Goal: Transaction & Acquisition: Purchase product/service

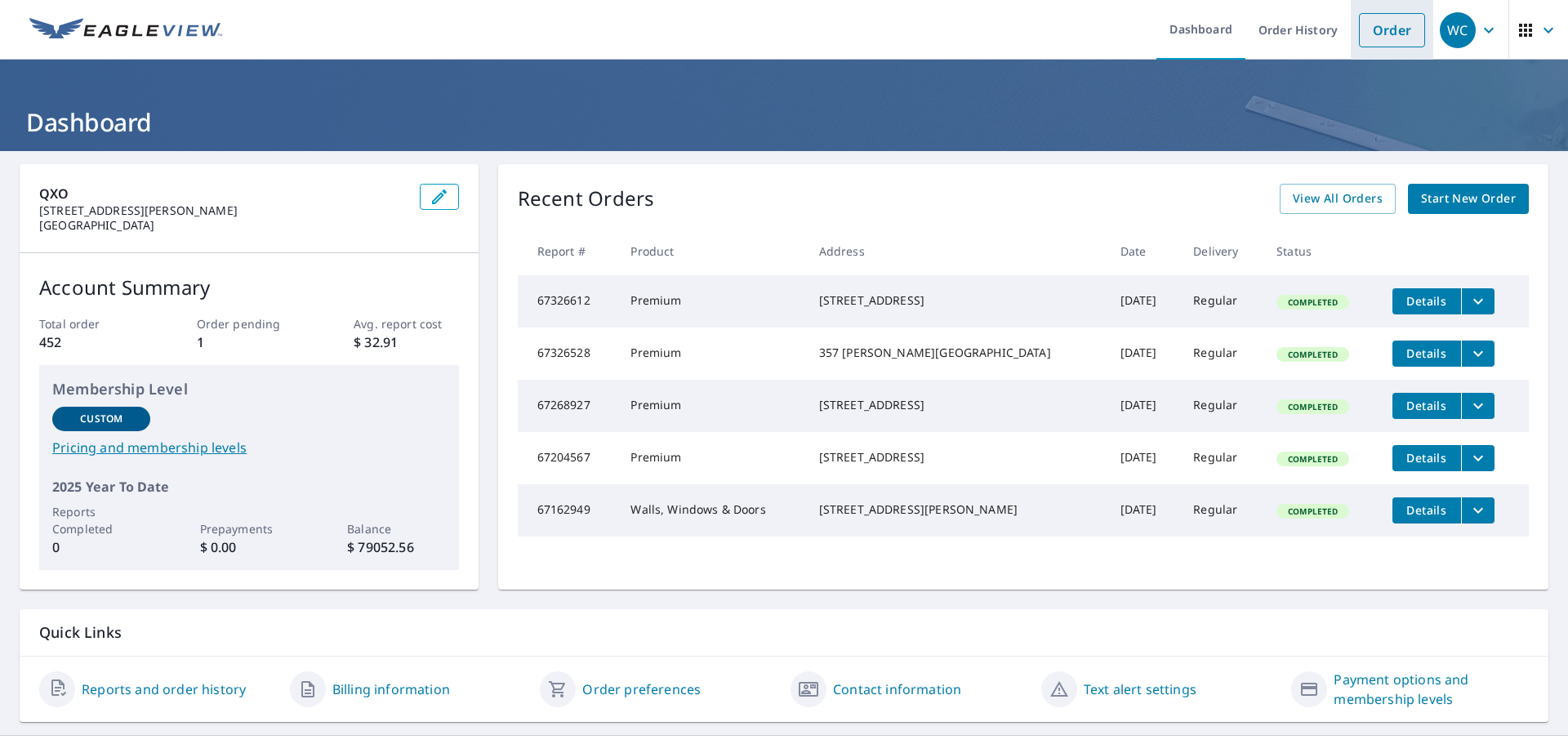
click at [1377, 29] on link "Order" at bounding box center [1392, 29] width 66 height 34
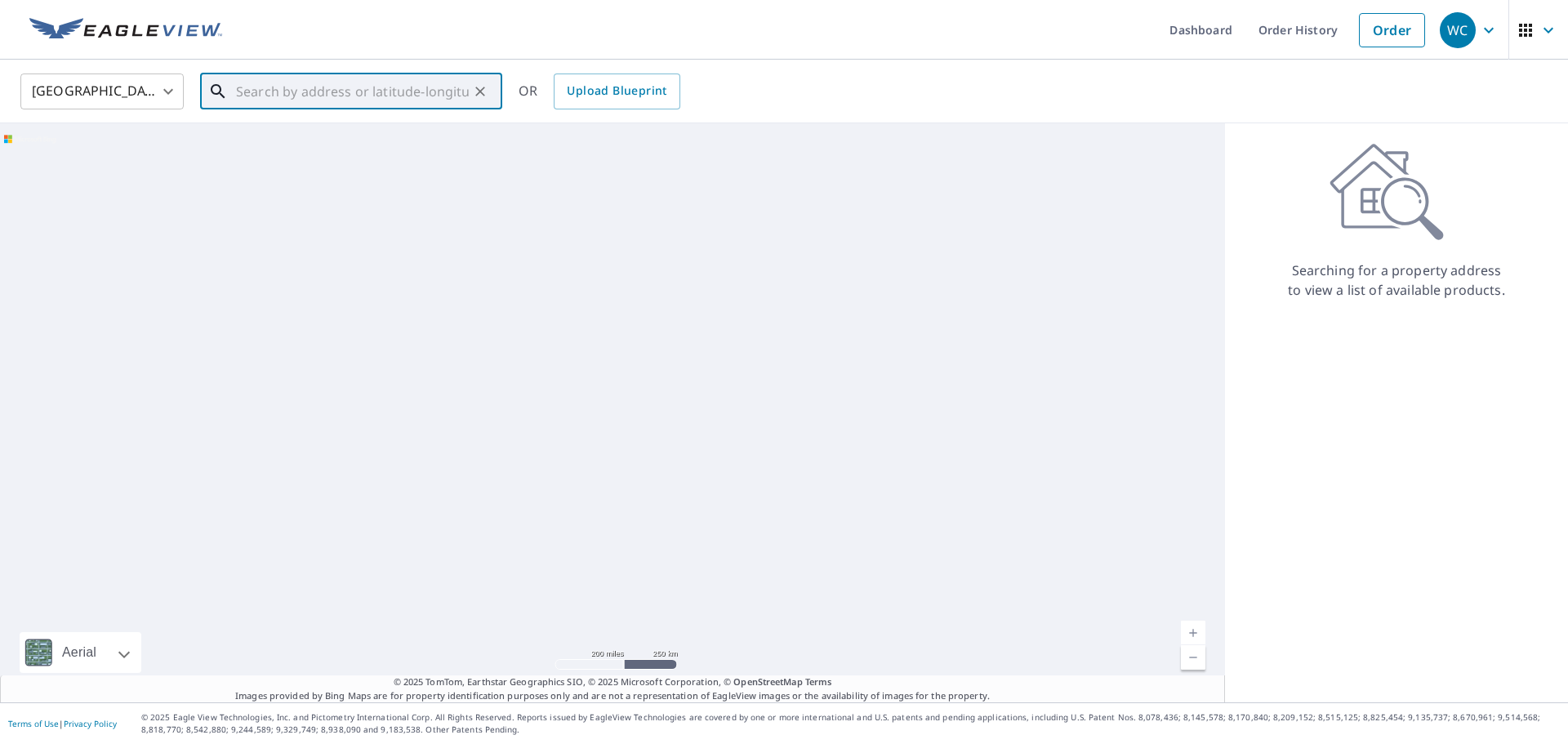
click at [312, 93] on input "text" at bounding box center [353, 92] width 233 height 46
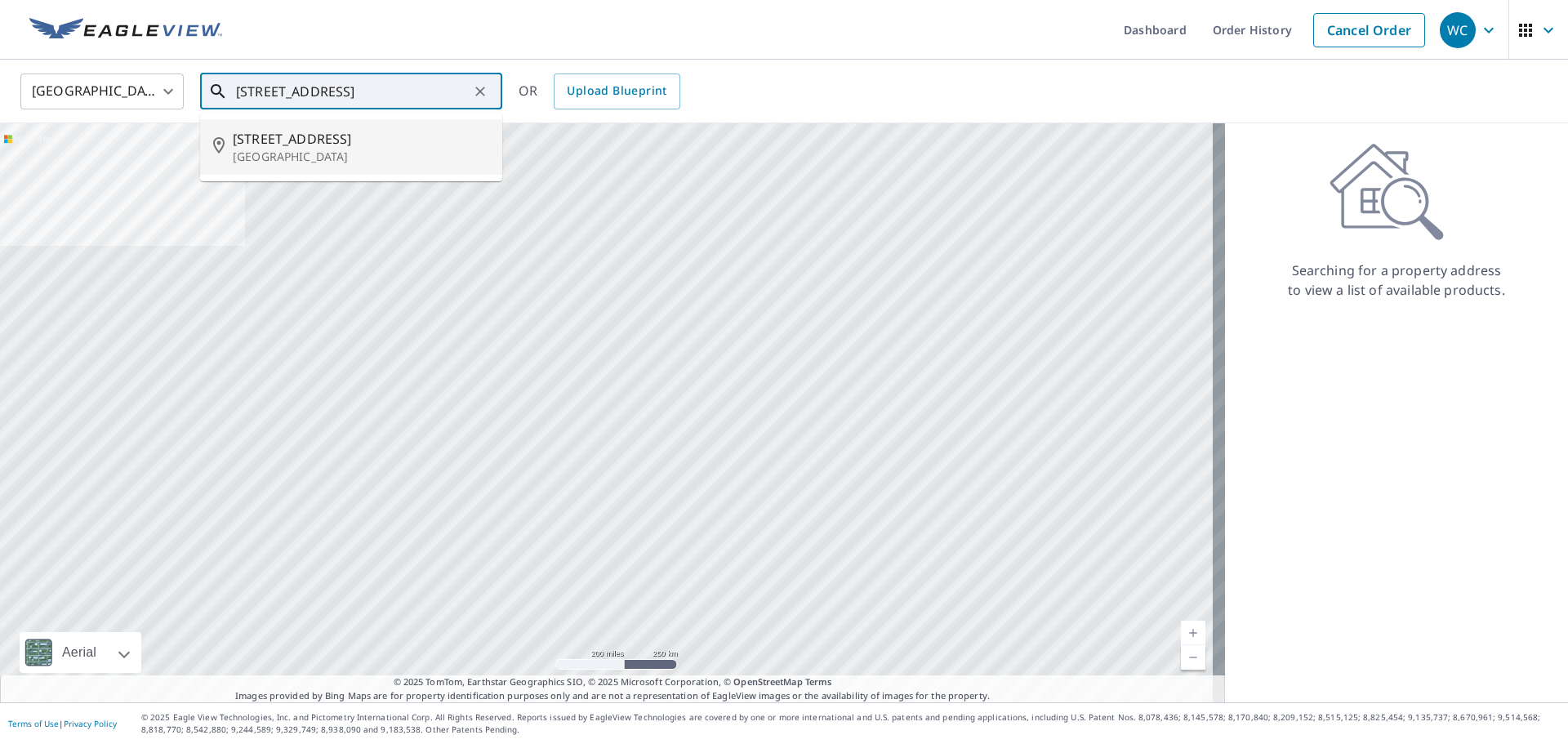
click at [334, 133] on span "[STREET_ADDRESS]" at bounding box center [361, 138] width 257 height 19
type input "[STREET_ADDRESS]"
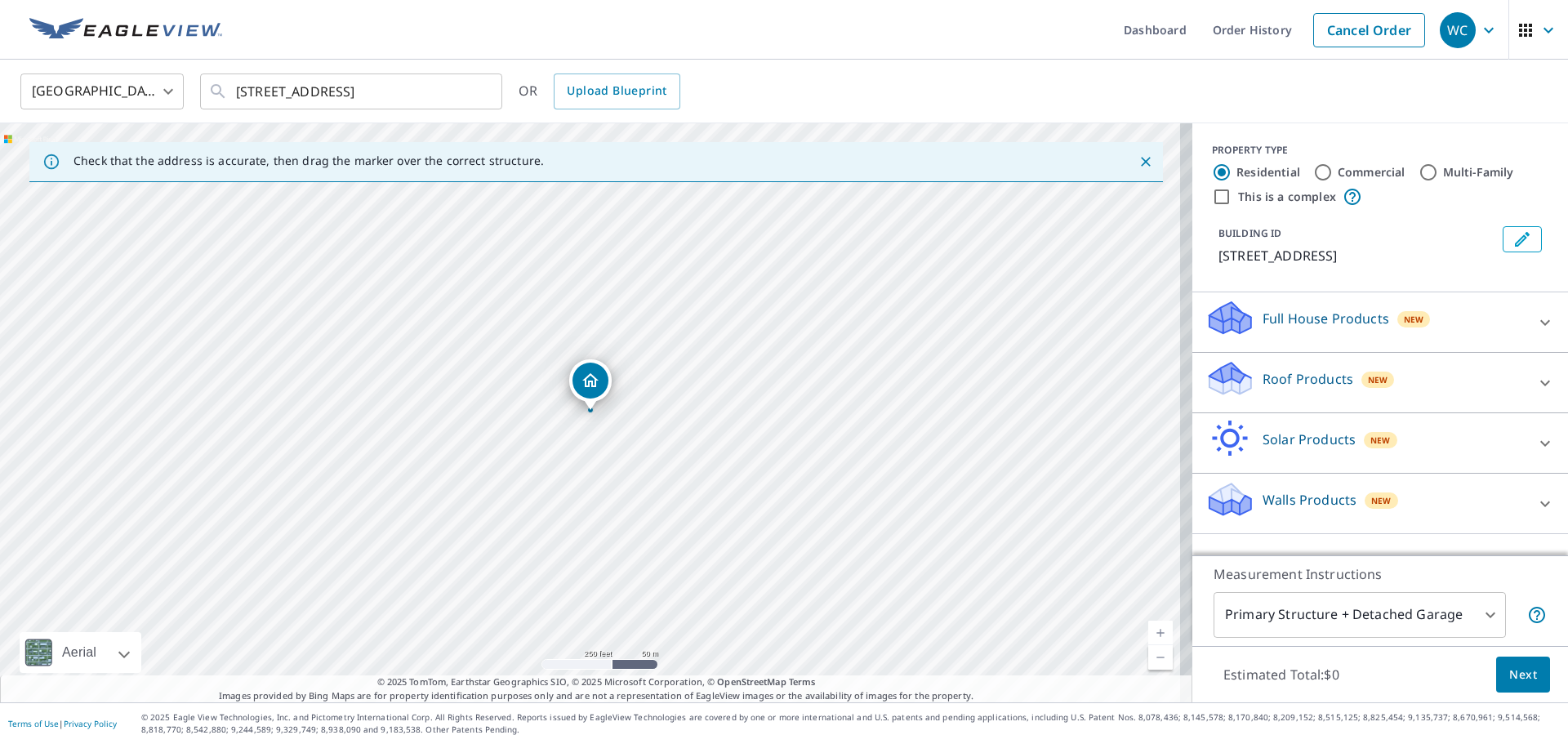
click at [1338, 317] on p "Full House Products" at bounding box center [1326, 318] width 126 height 19
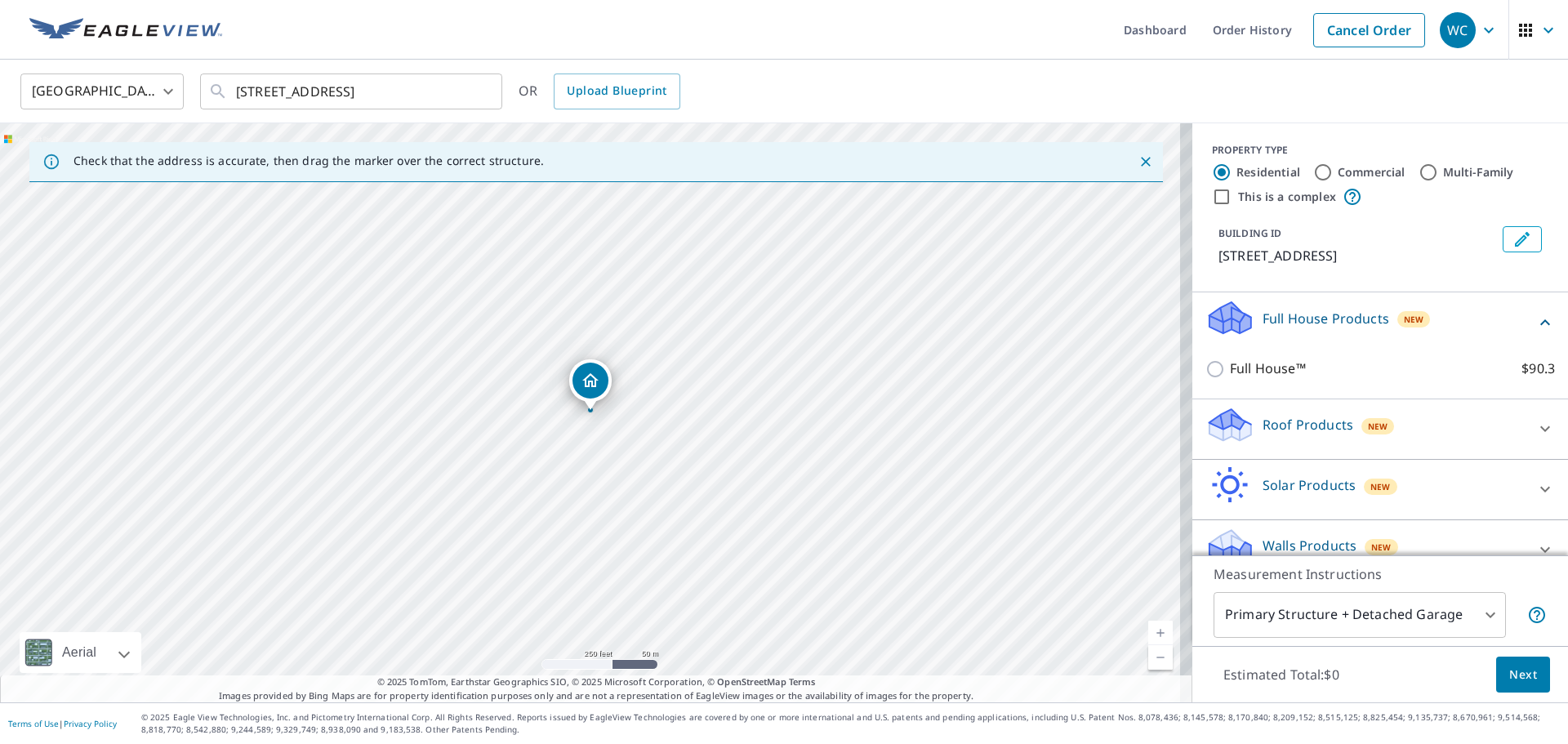
click at [1294, 544] on p "Walls Products" at bounding box center [1310, 545] width 93 height 19
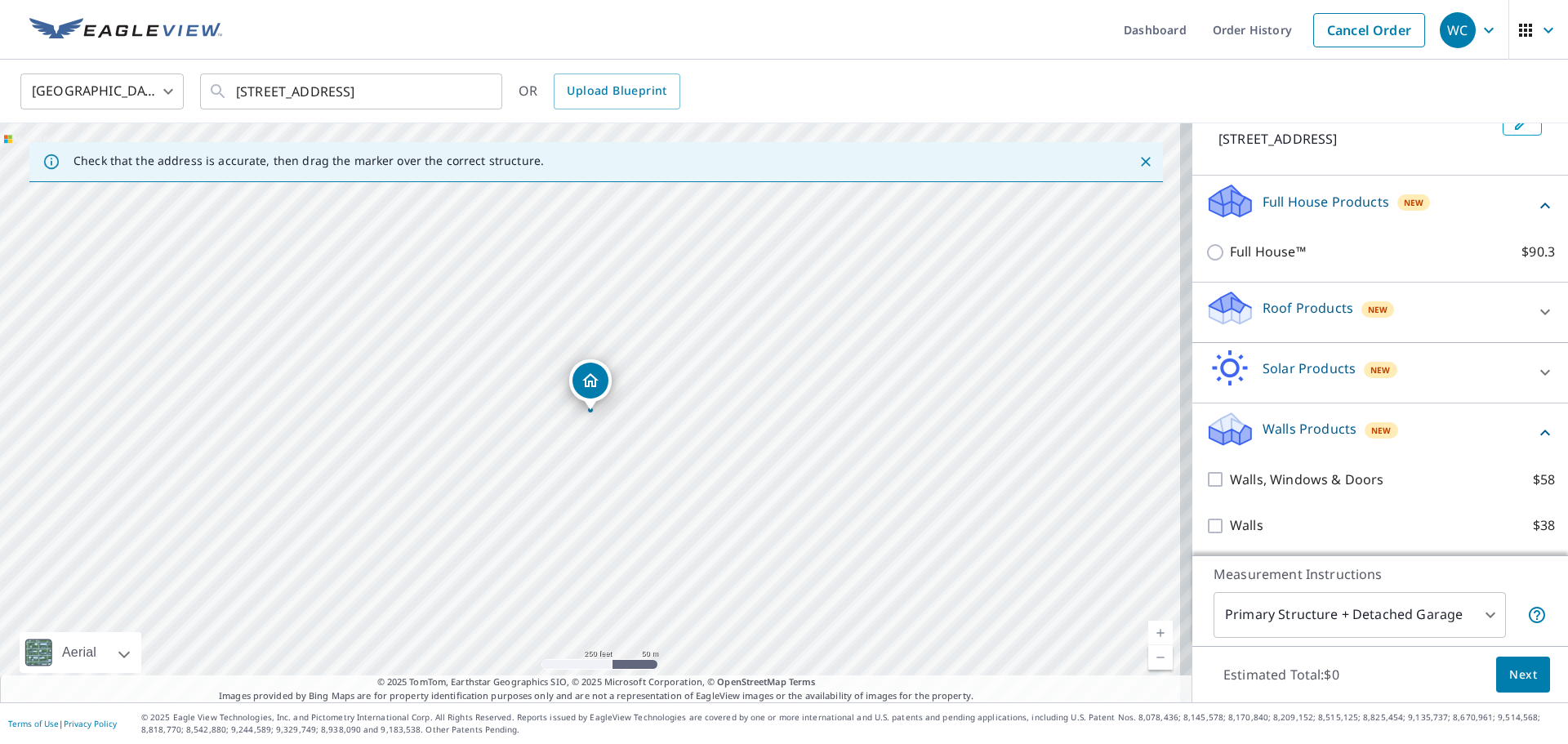
scroll to position [117, 0]
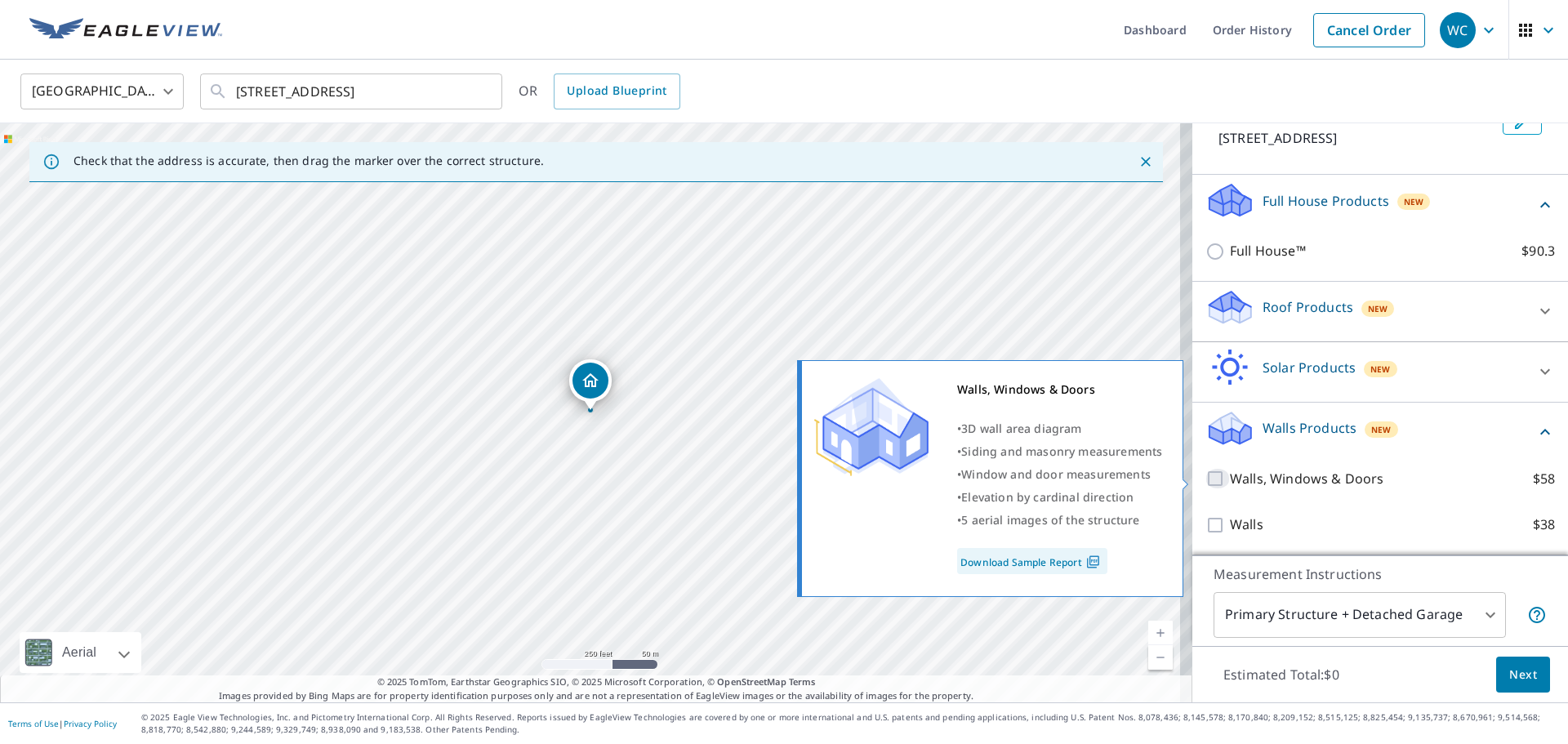
click at [1208, 477] on input "Walls, Windows & Doors $58" at bounding box center [1218, 478] width 25 height 19
checkbox input "true"
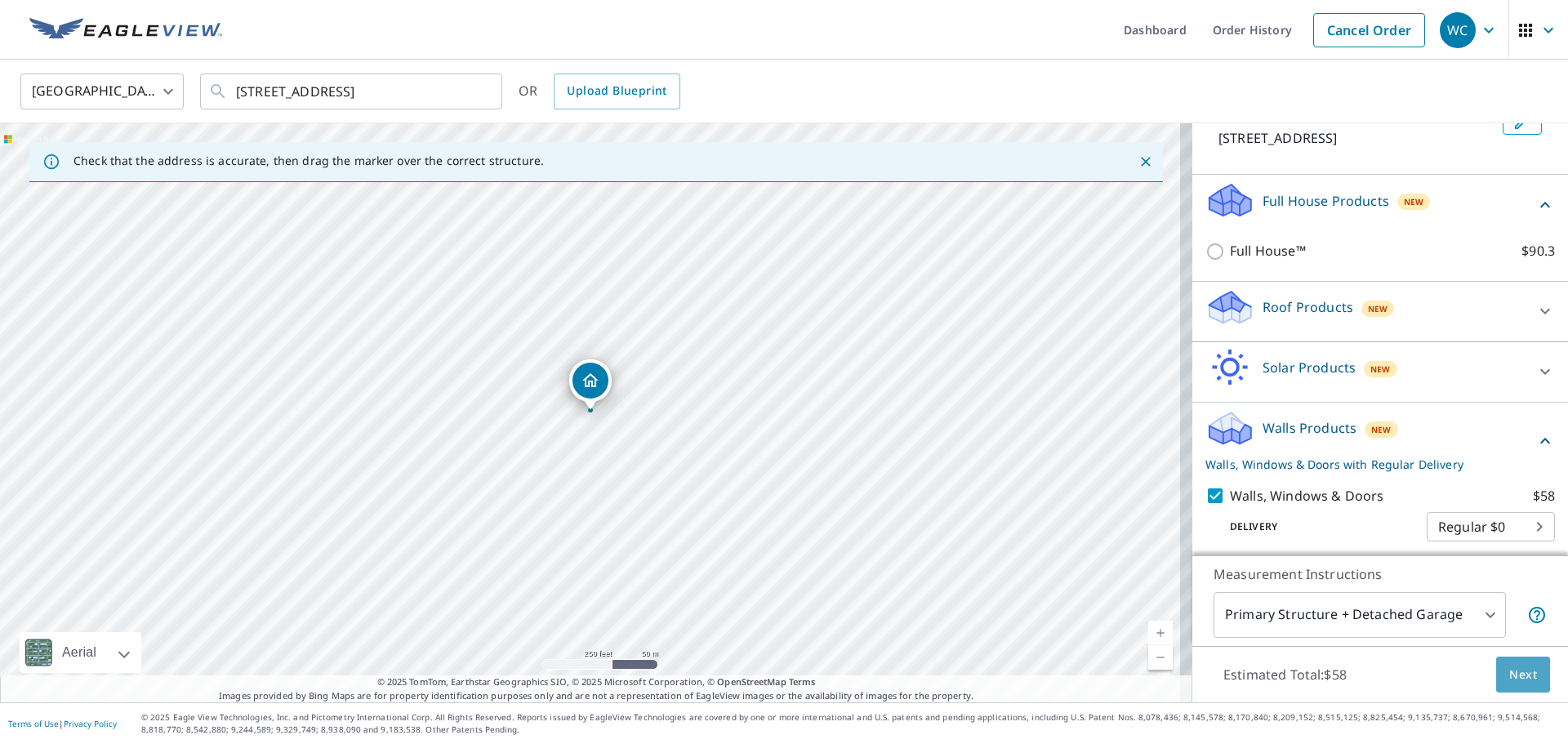
click at [1515, 673] on span "Next" at bounding box center [1523, 674] width 27 height 20
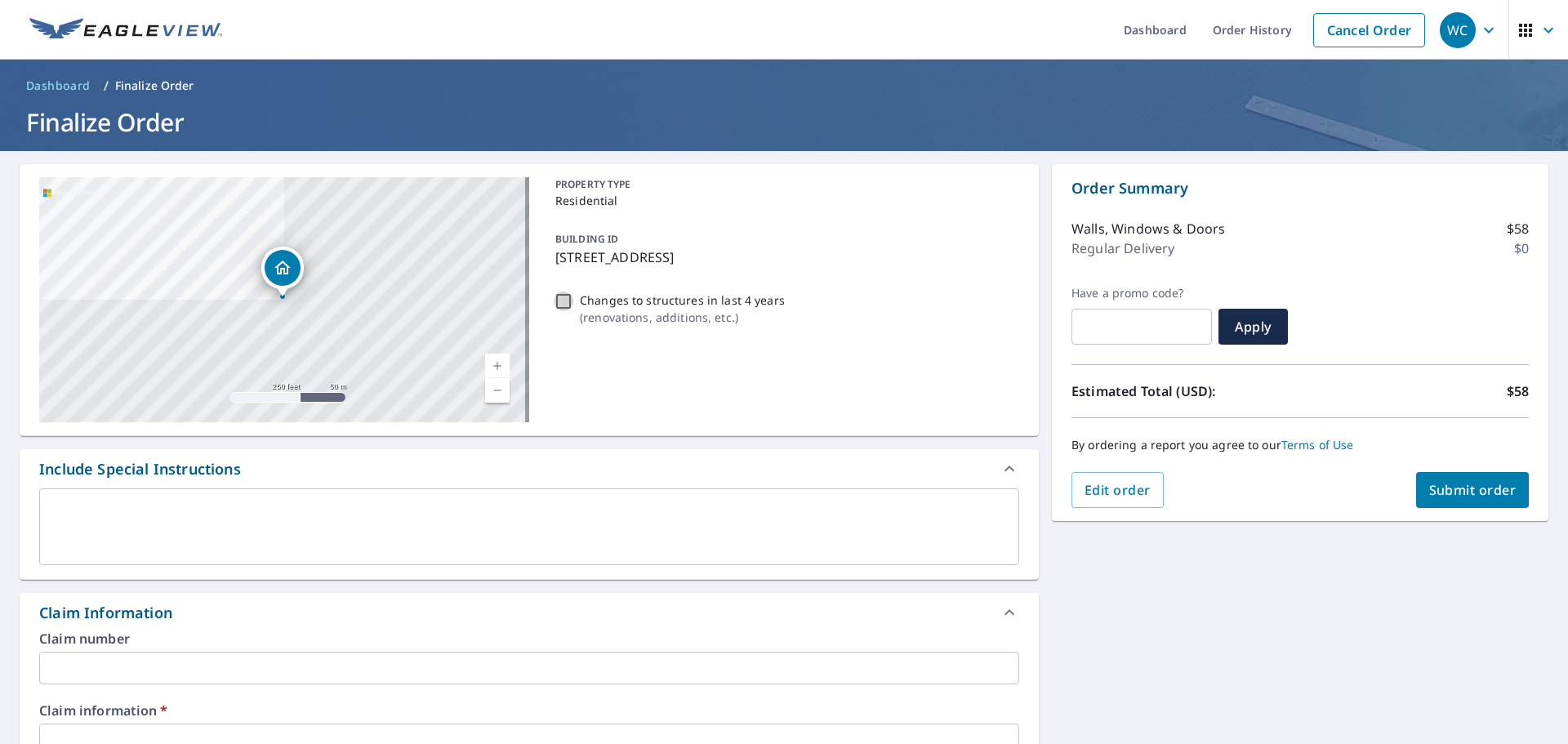
click at [561, 297] on input "Changes to structures in last 4 years ( renovations, additions, etc. )" at bounding box center [563, 301] width 19 height 19
checkbox input "true"
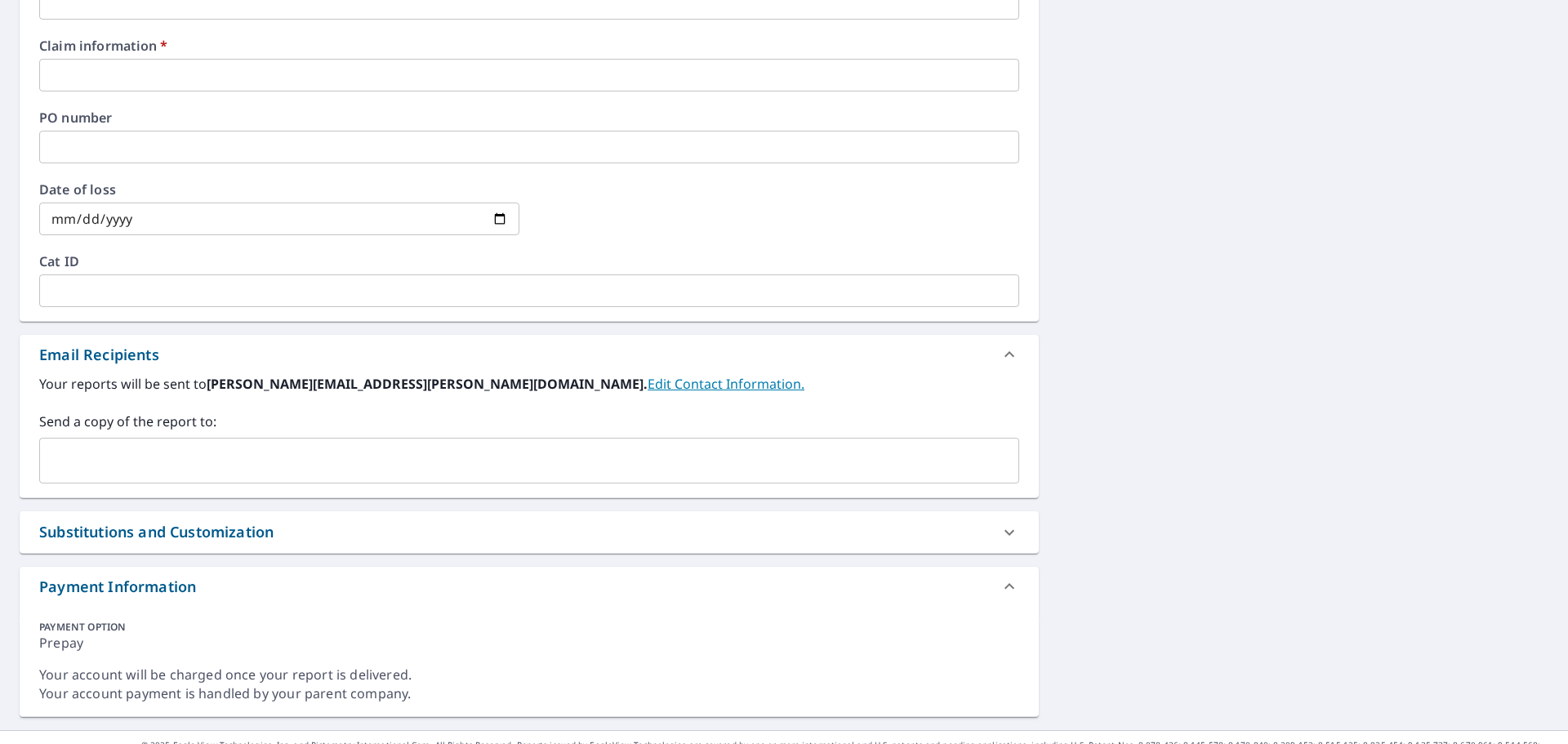
scroll to position [693, 0]
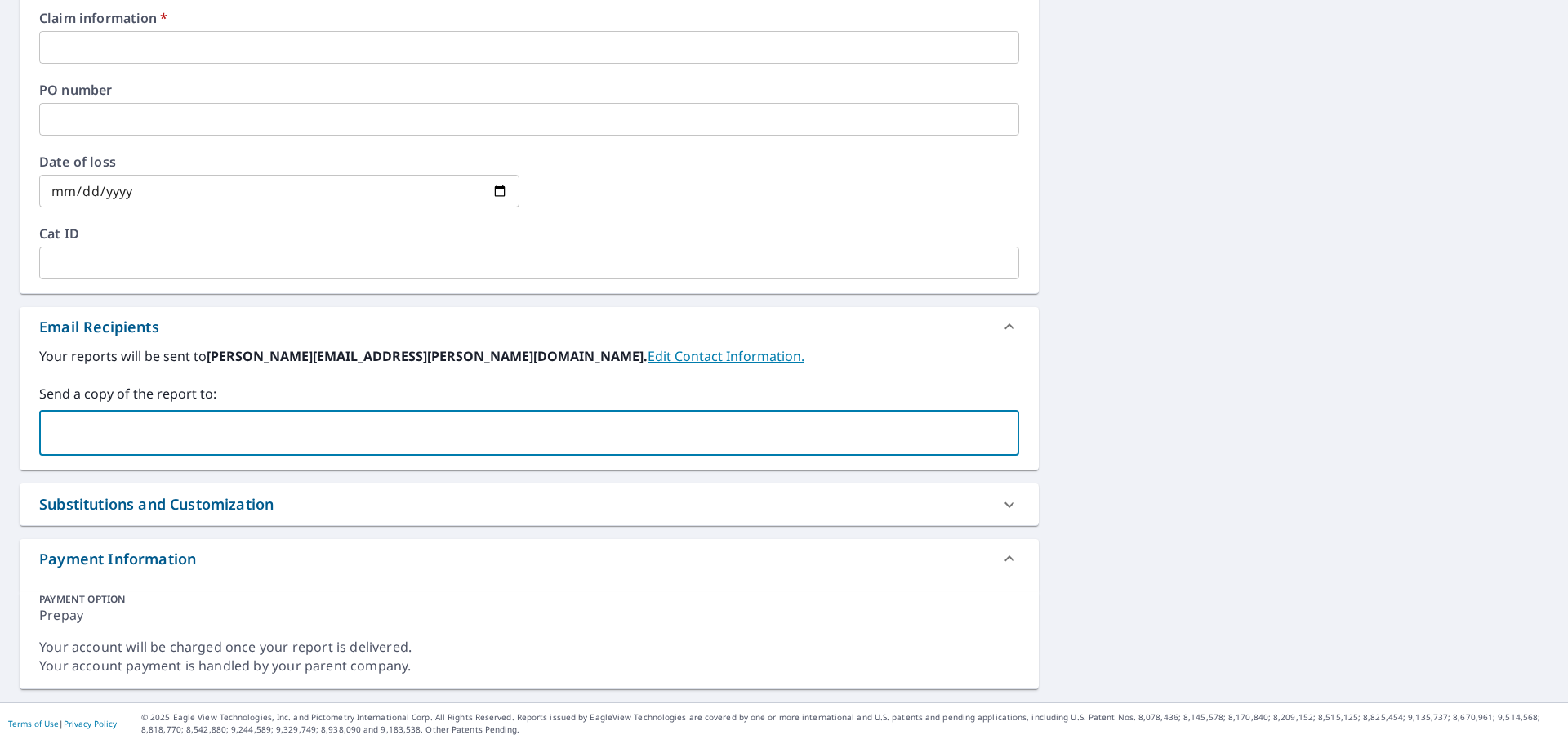
click at [123, 428] on input "text" at bounding box center [517, 432] width 941 height 31
click at [131, 47] on input "text" at bounding box center [530, 48] width 981 height 33
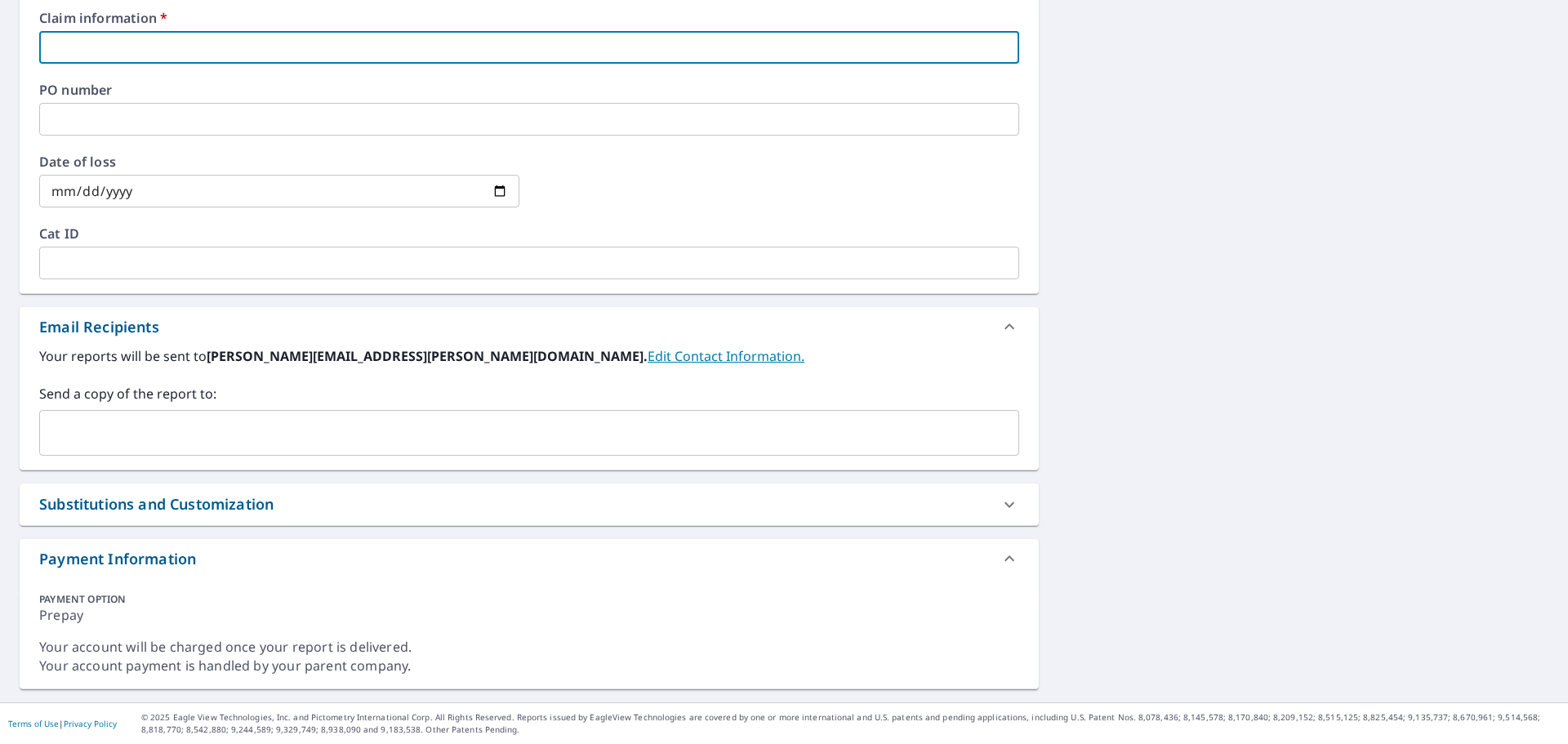
type input "[PERSON_NAME]"
click at [1526, 204] on div "[STREET_ADDRESS] Aerial Road A standard road map Aerial A detailed look from ab…" at bounding box center [784, 80] width 1568 height 1243
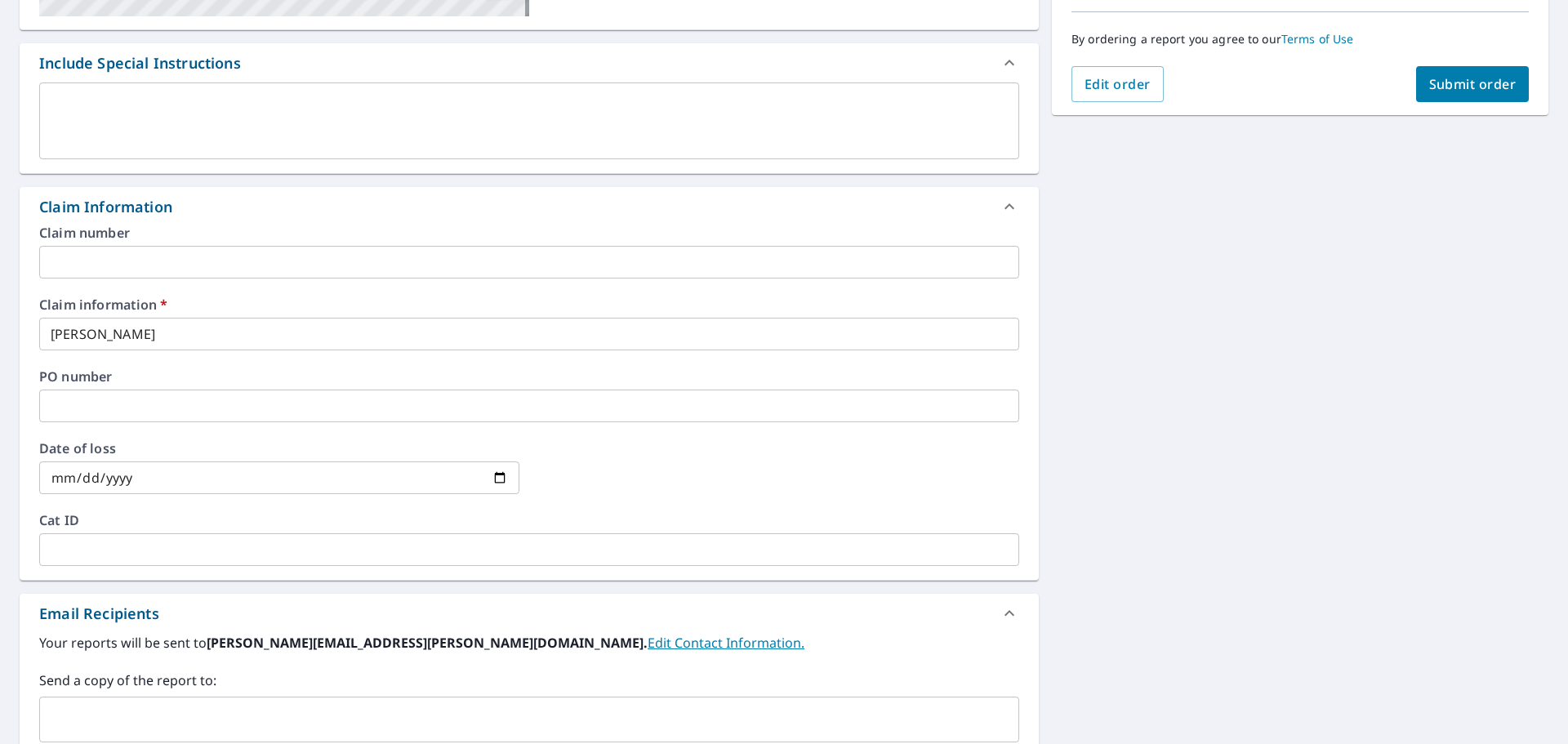
scroll to position [366, 0]
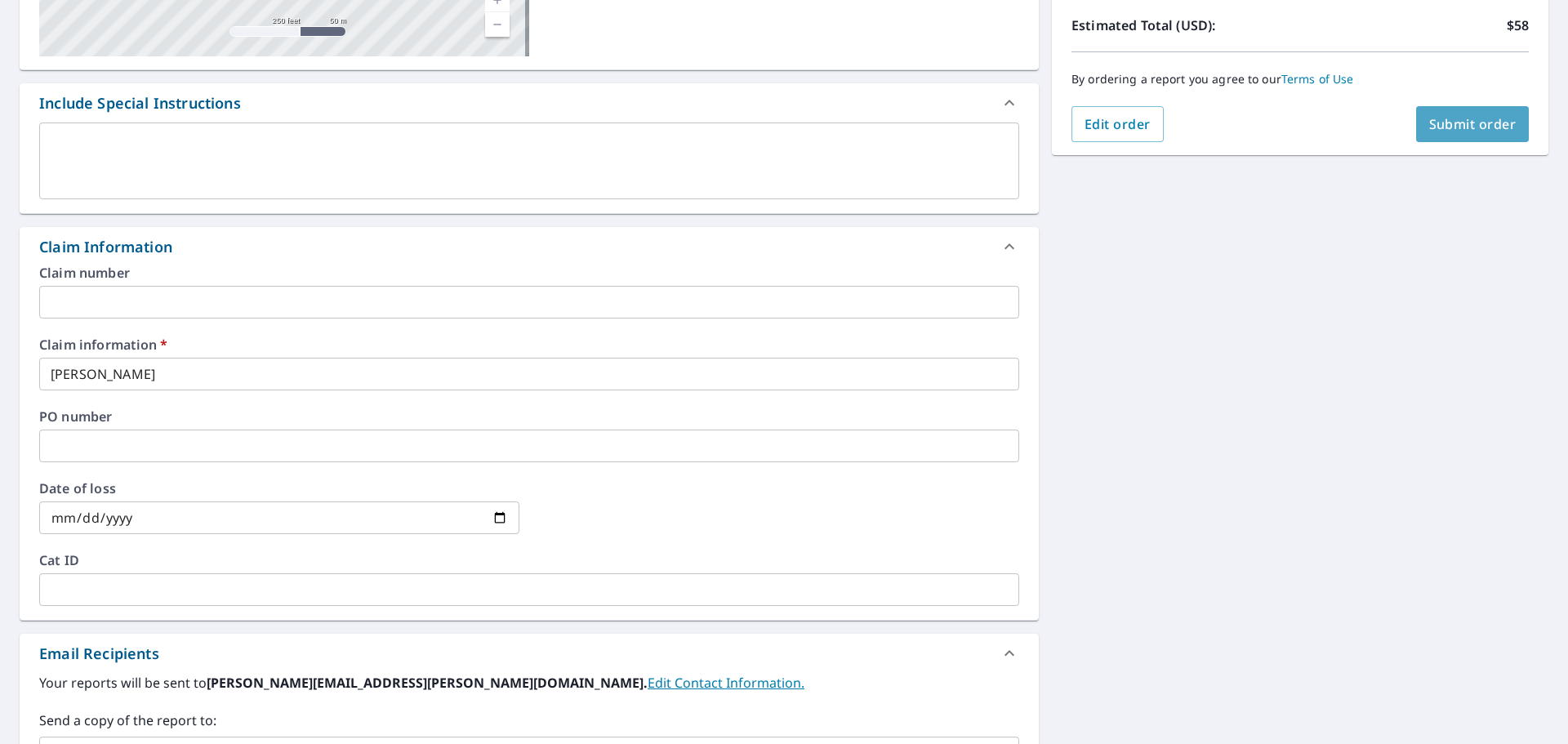
click at [1458, 126] on span "Submit order" at bounding box center [1473, 125] width 87 height 18
checkbox input "true"
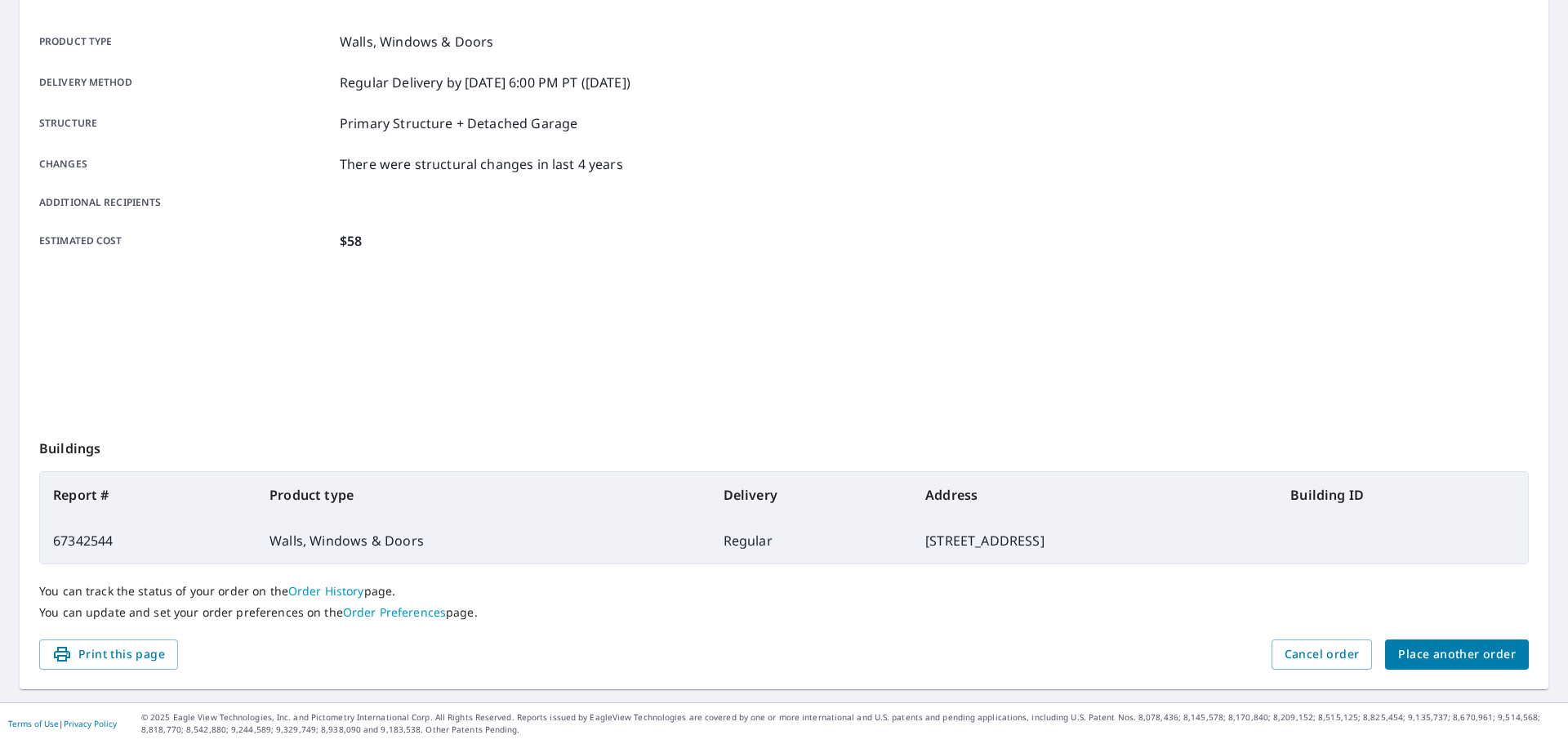
scroll to position [217, 0]
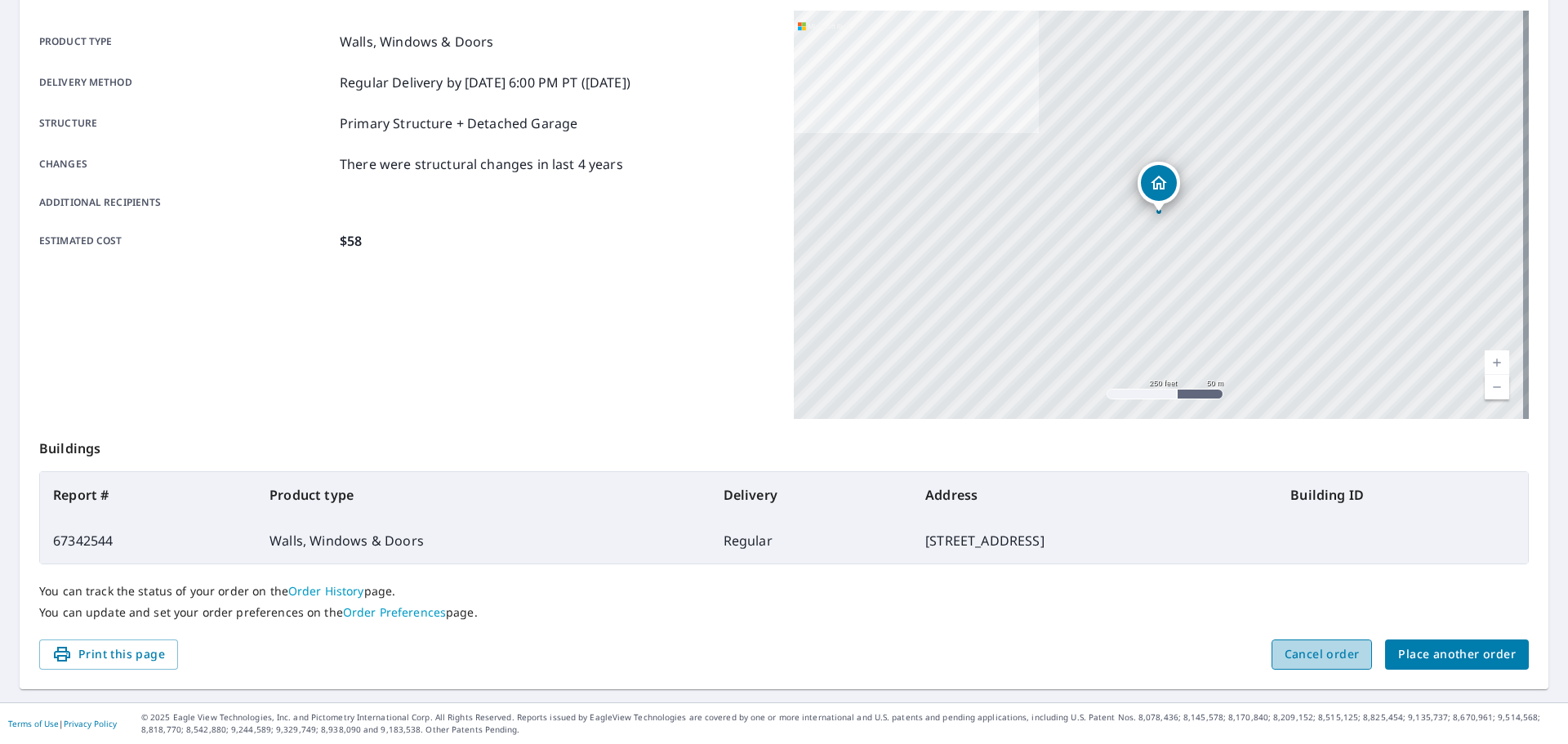
click at [1308, 664] on span "Cancel order" at bounding box center [1322, 654] width 75 height 20
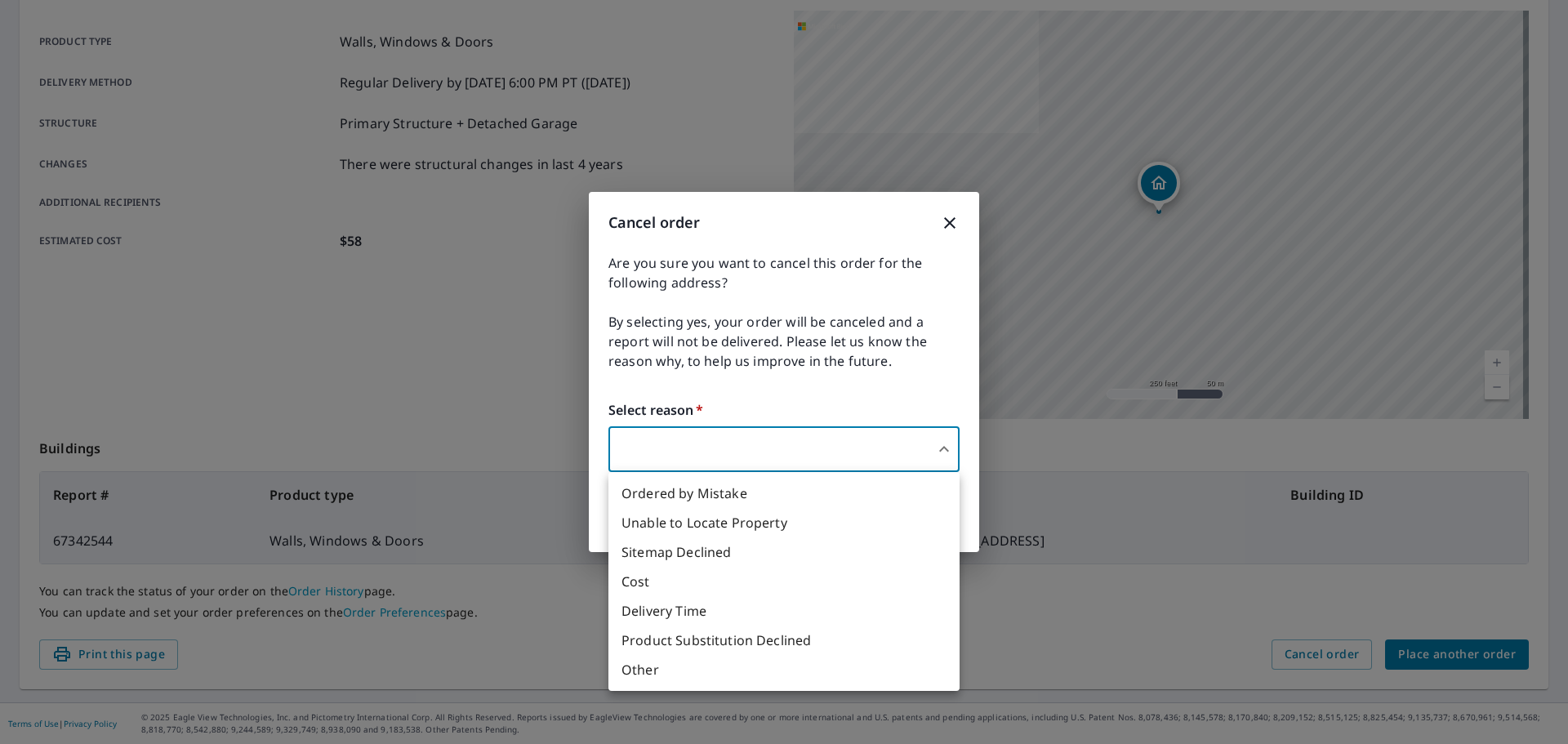
click at [688, 453] on body "WC WC Dashboard Order History Order WC Order Submitted Order details Product ty…" at bounding box center [784, 372] width 1568 height 744
click at [706, 443] on div at bounding box center [784, 372] width 1568 height 744
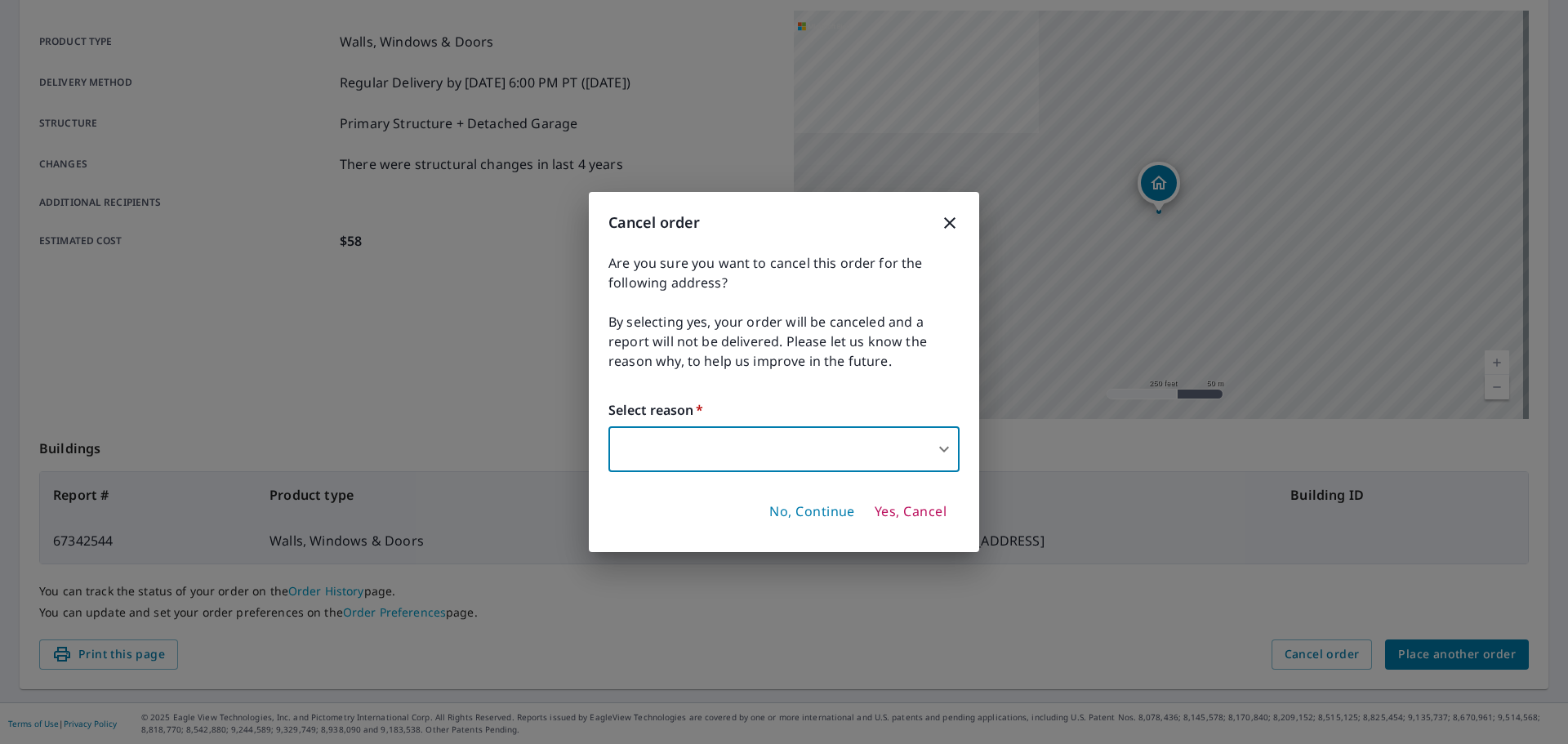
click at [706, 444] on body "WC WC Dashboard Order History Order WC Order Submitted Order details Product ty…" at bounding box center [784, 372] width 1568 height 744
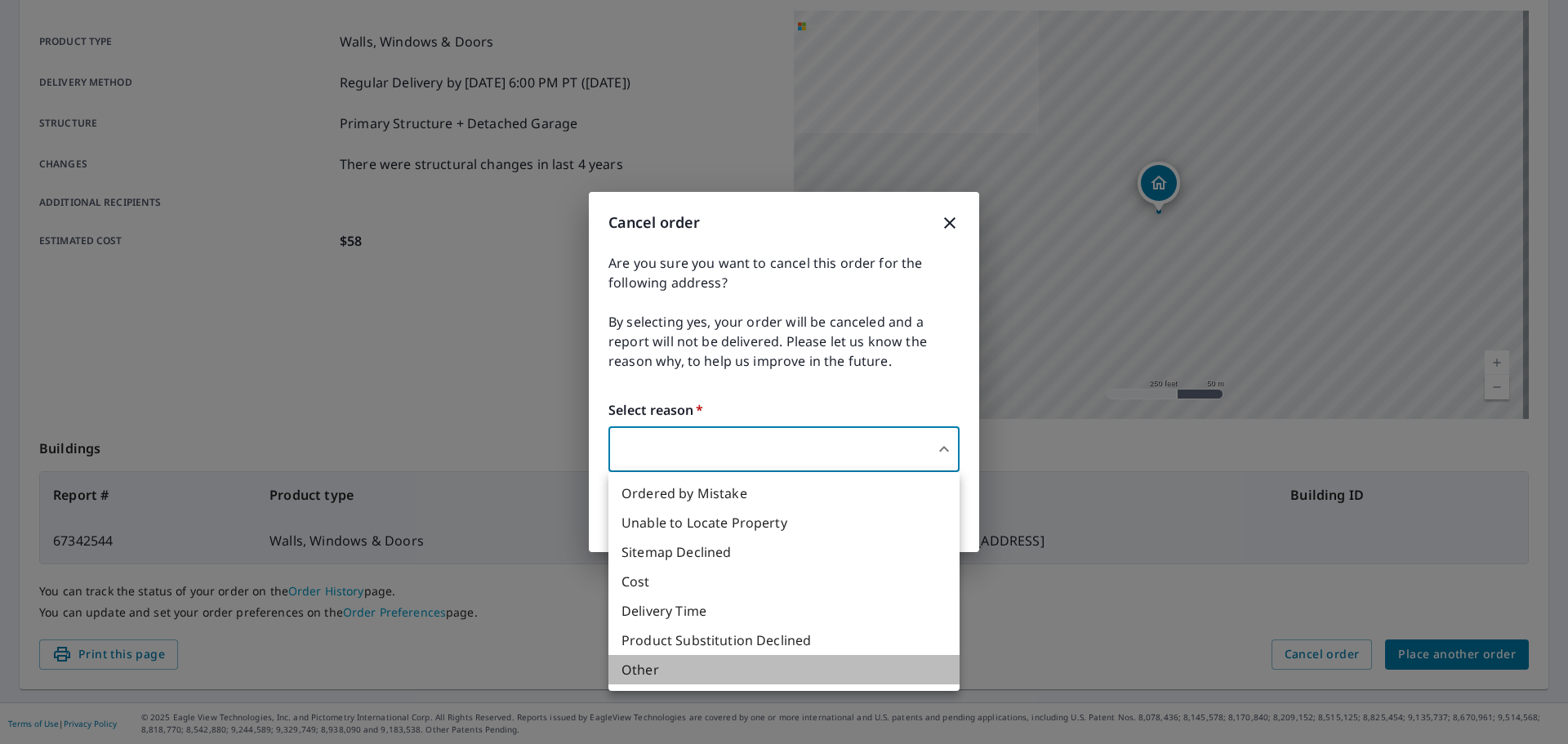
click at [626, 673] on li "Other" at bounding box center [784, 670] width 351 height 29
type input "36"
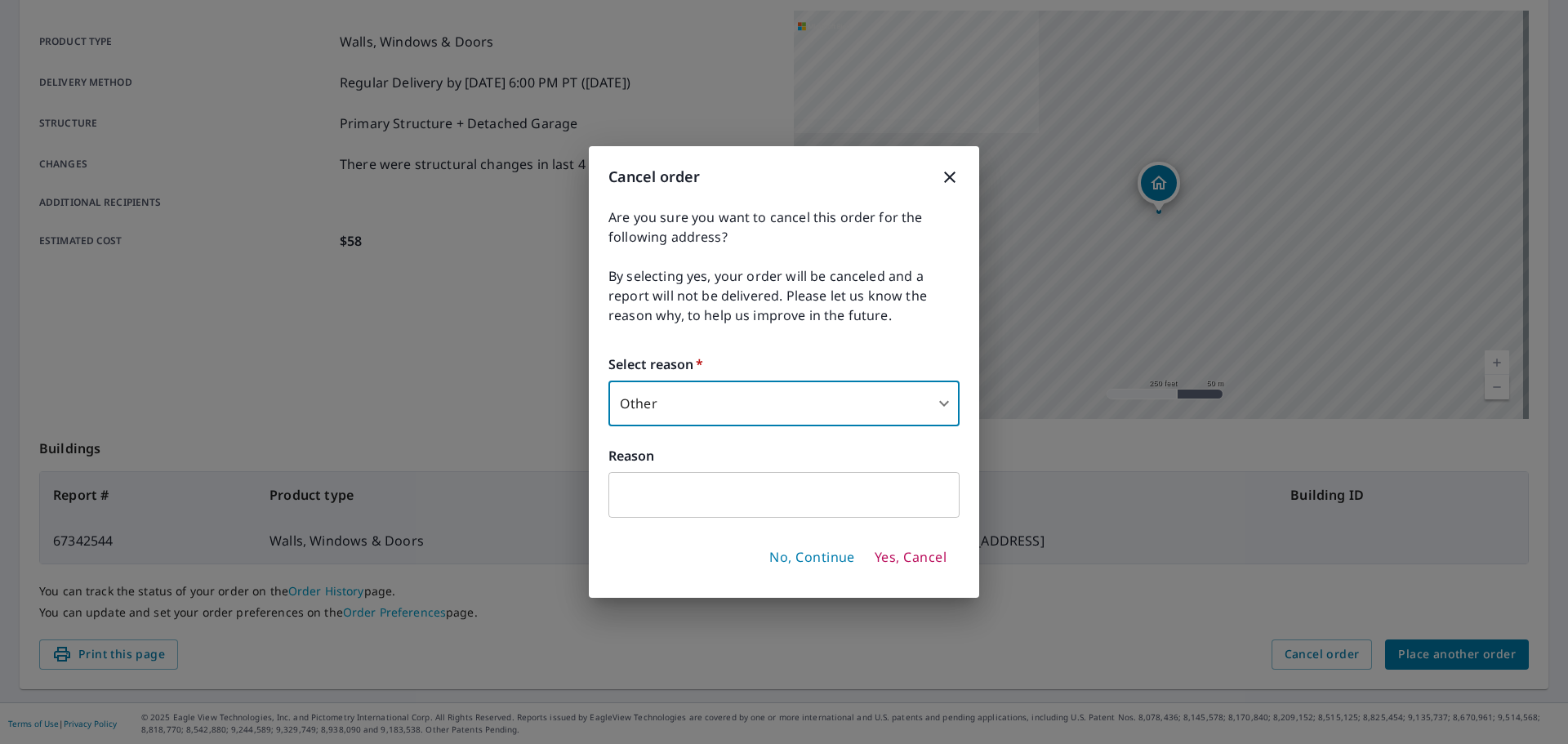
click at [639, 489] on input "text" at bounding box center [784, 495] width 351 height 46
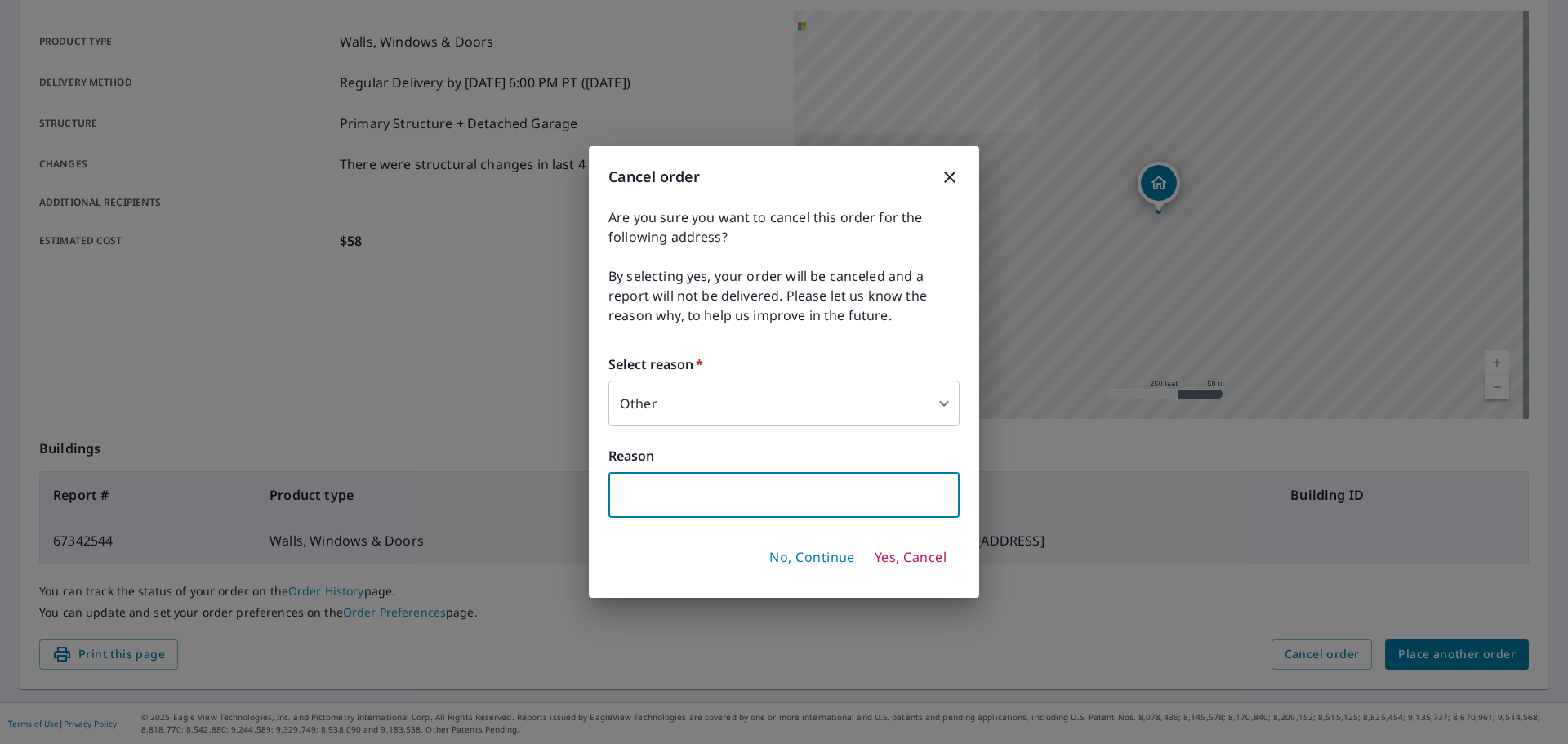
type input "wrong address"
click at [903, 560] on span "Yes, Cancel" at bounding box center [911, 558] width 71 height 18
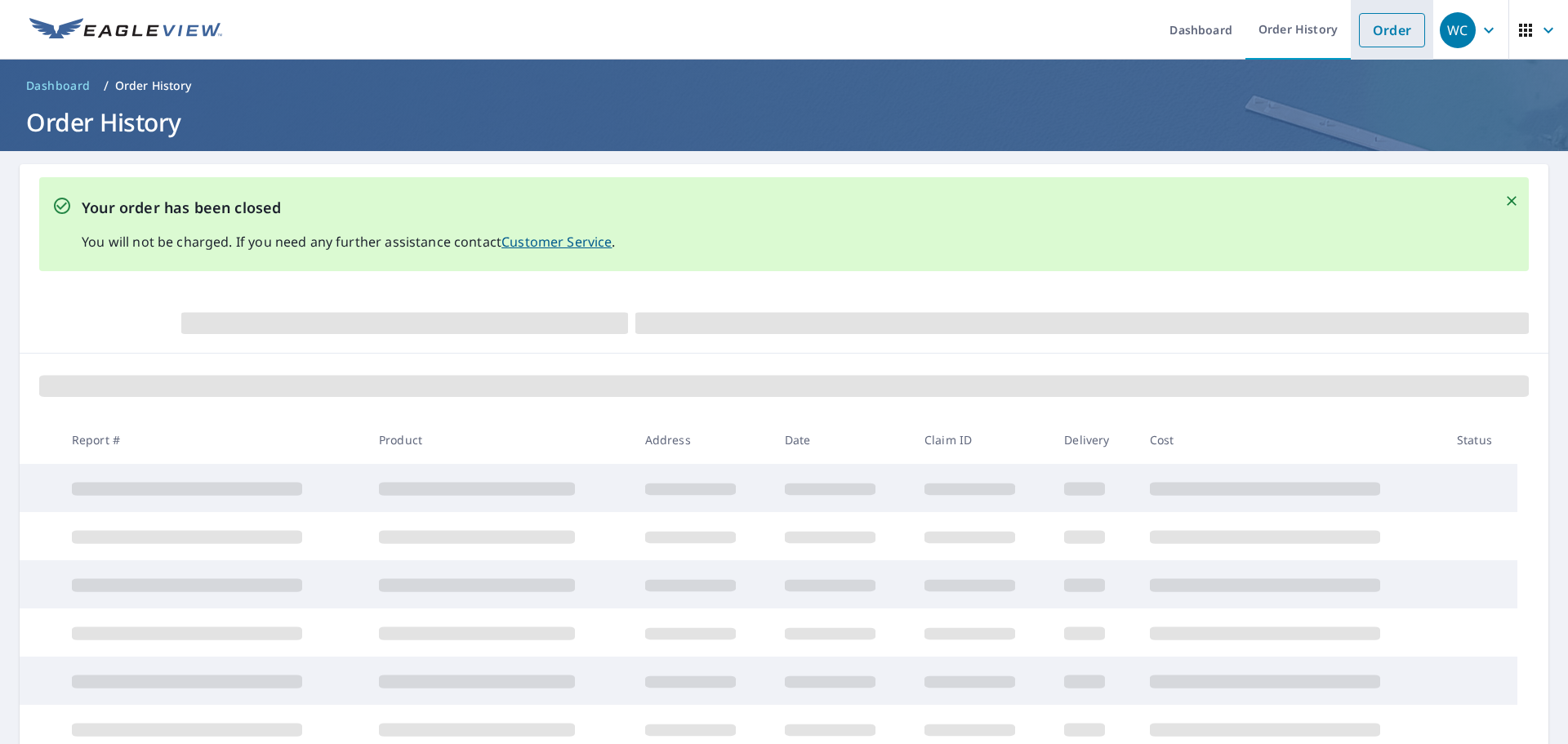
click at [1359, 27] on link "Order" at bounding box center [1392, 29] width 66 height 34
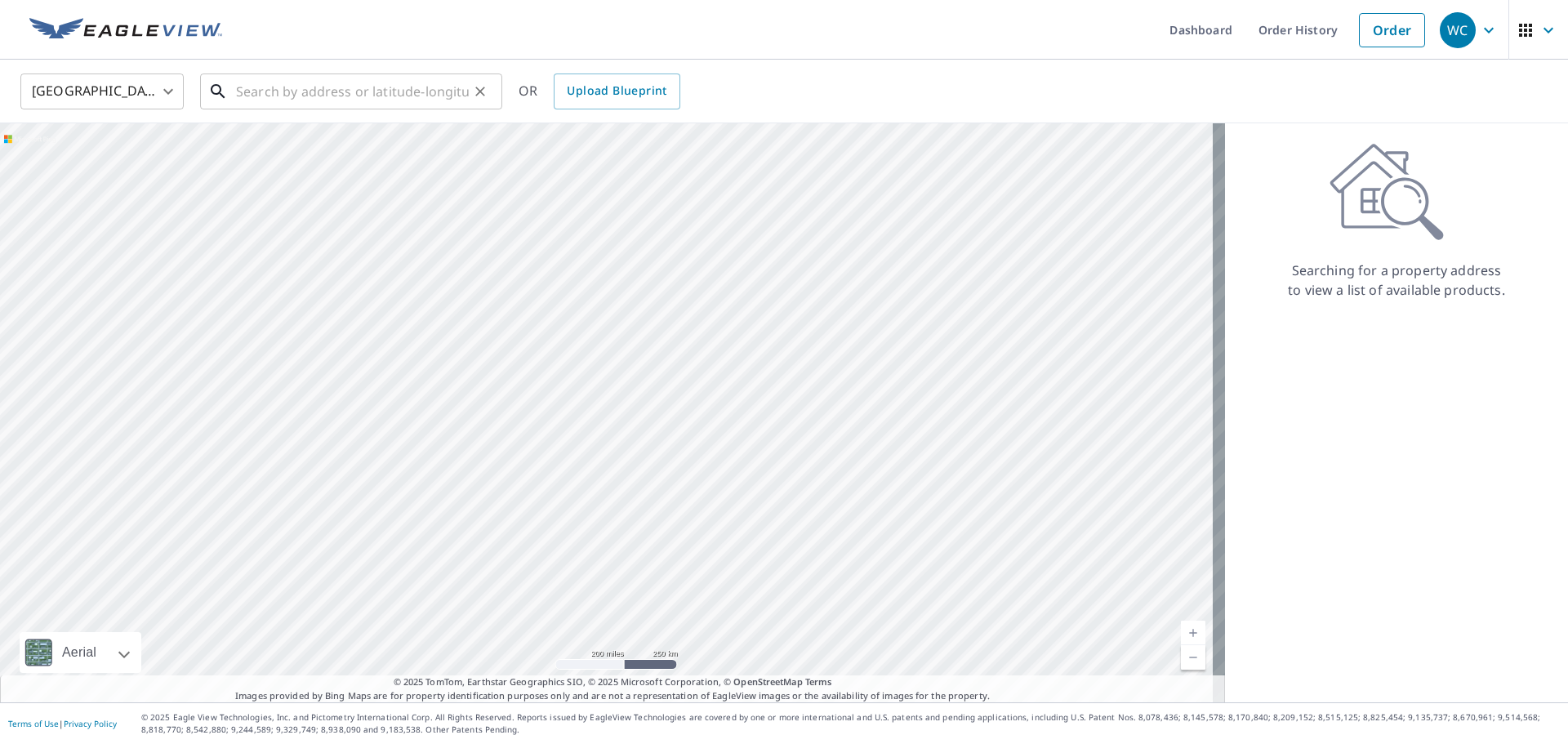
click at [297, 86] on input "text" at bounding box center [353, 92] width 233 height 46
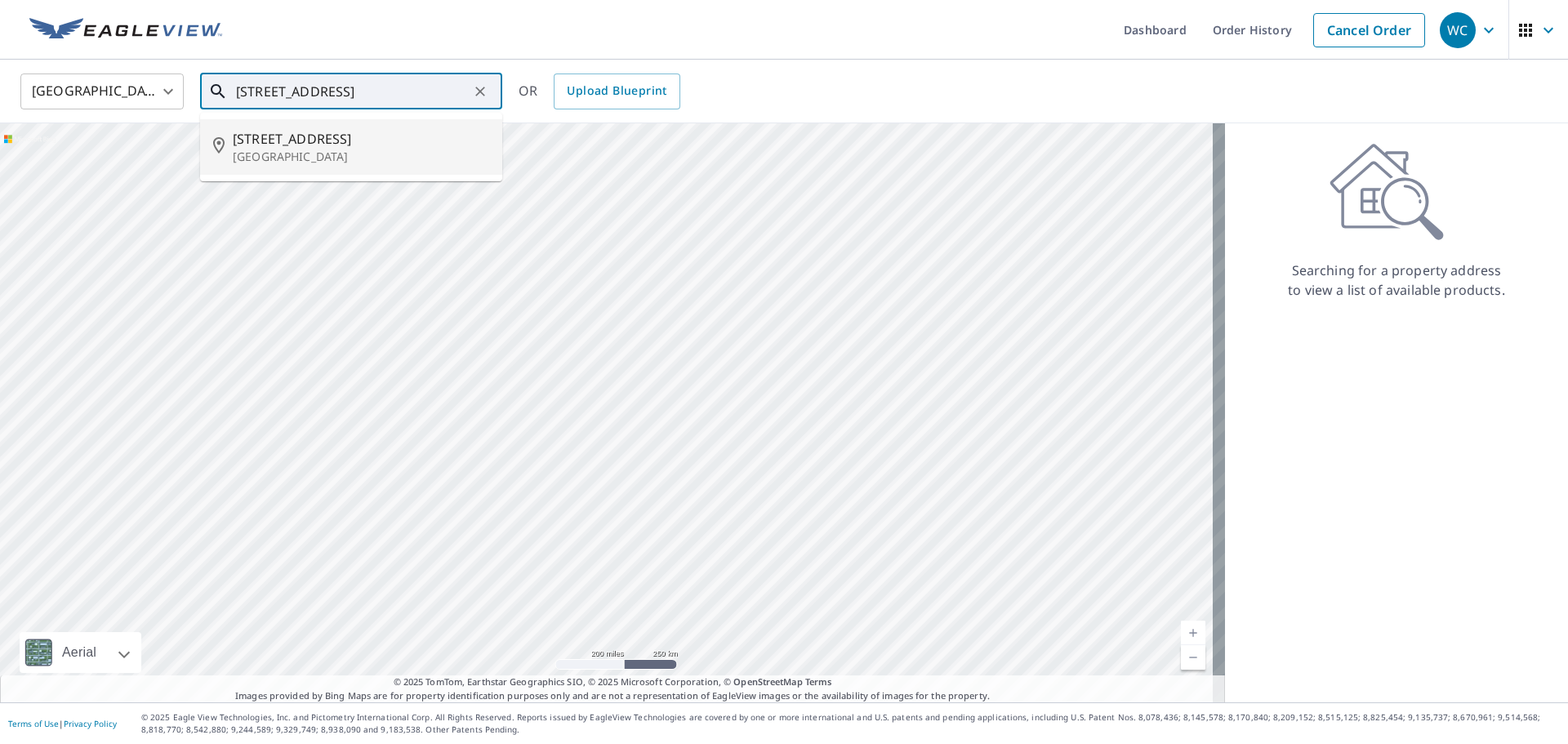
click at [334, 159] on p "[GEOGRAPHIC_DATA]" at bounding box center [361, 157] width 257 height 16
type input "[STREET_ADDRESS]"
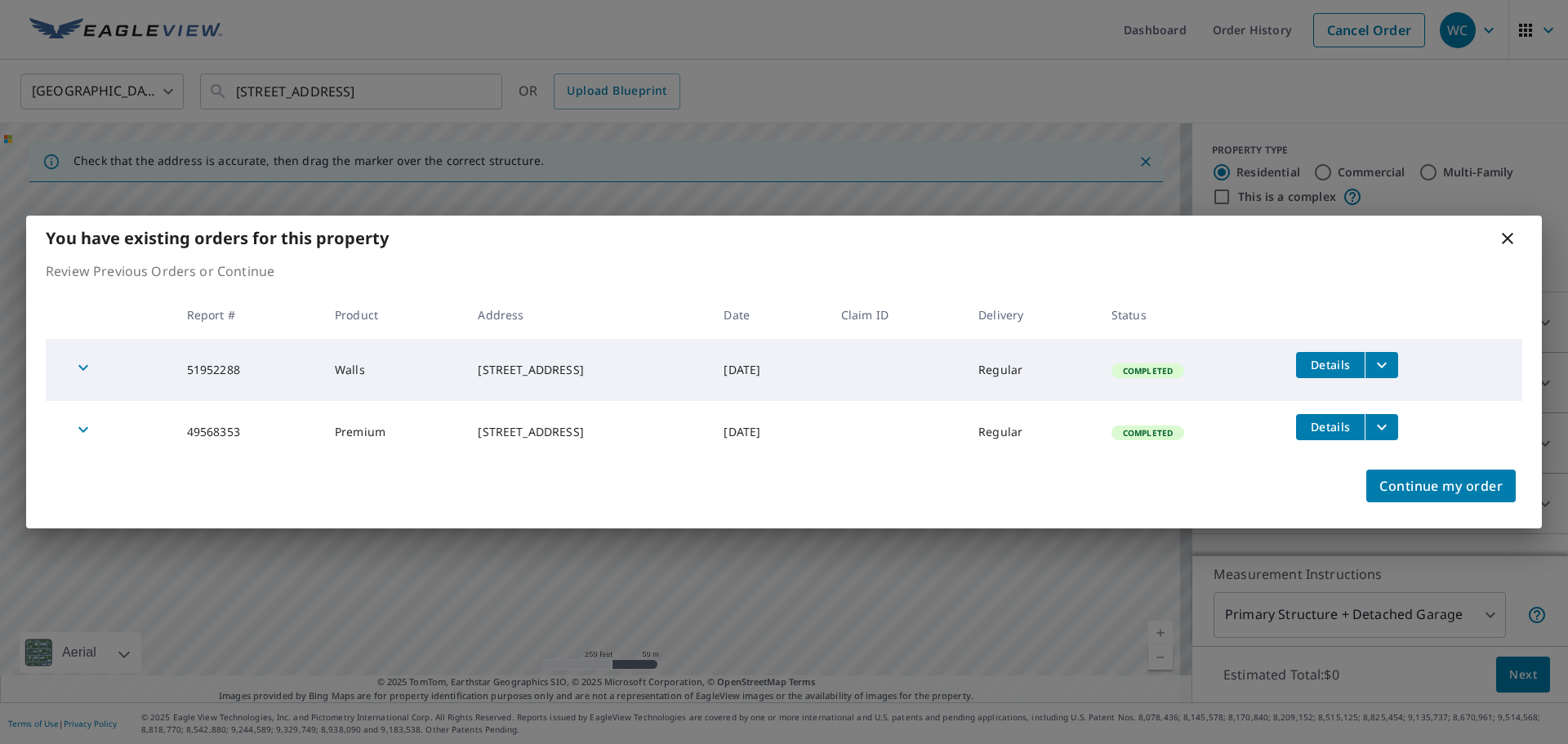
click at [1268, 505] on div "Continue my order" at bounding box center [784, 495] width 1516 height 65
click at [1343, 365] on span "Details" at bounding box center [1330, 364] width 49 height 16
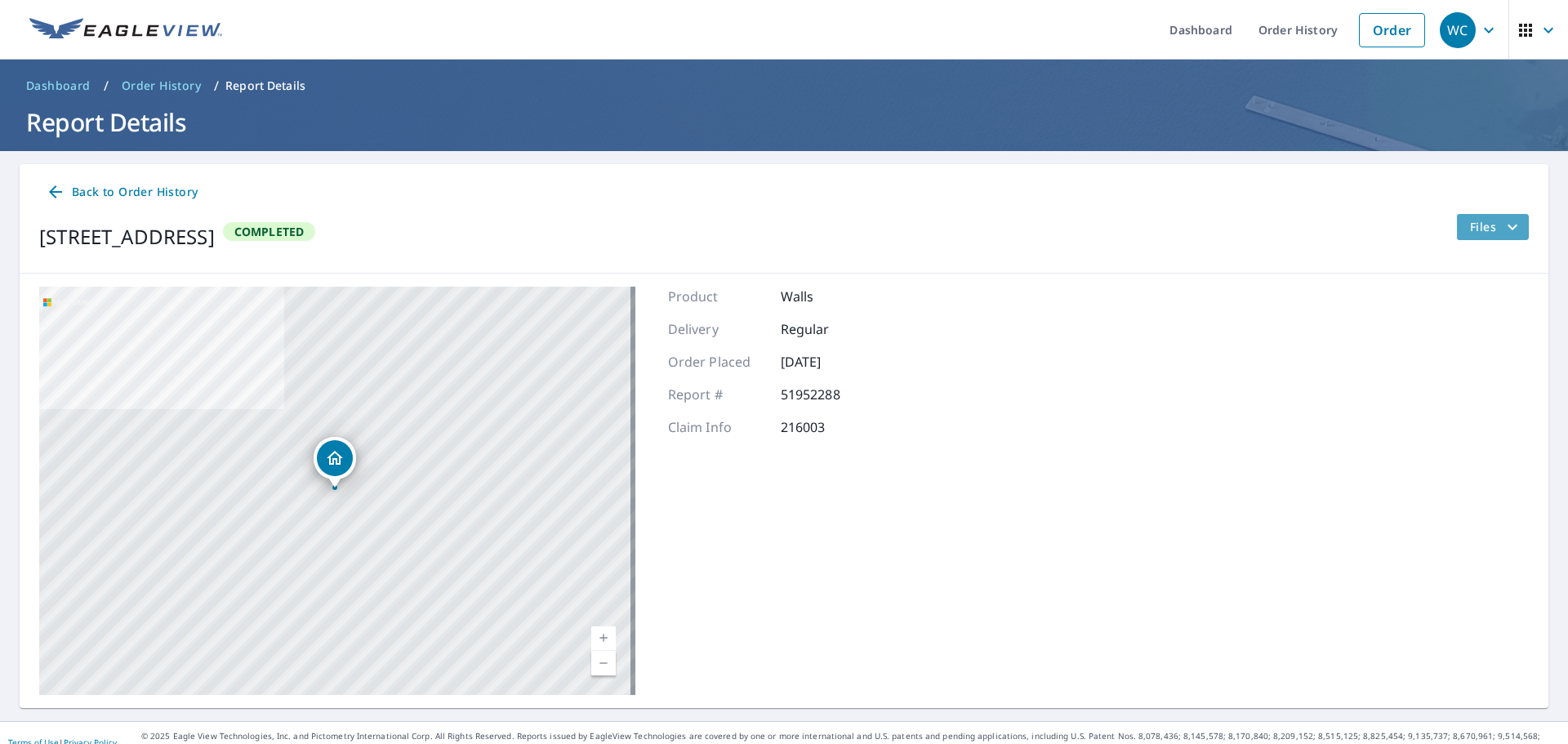
click at [1470, 234] on span "Files" at bounding box center [1496, 226] width 52 height 19
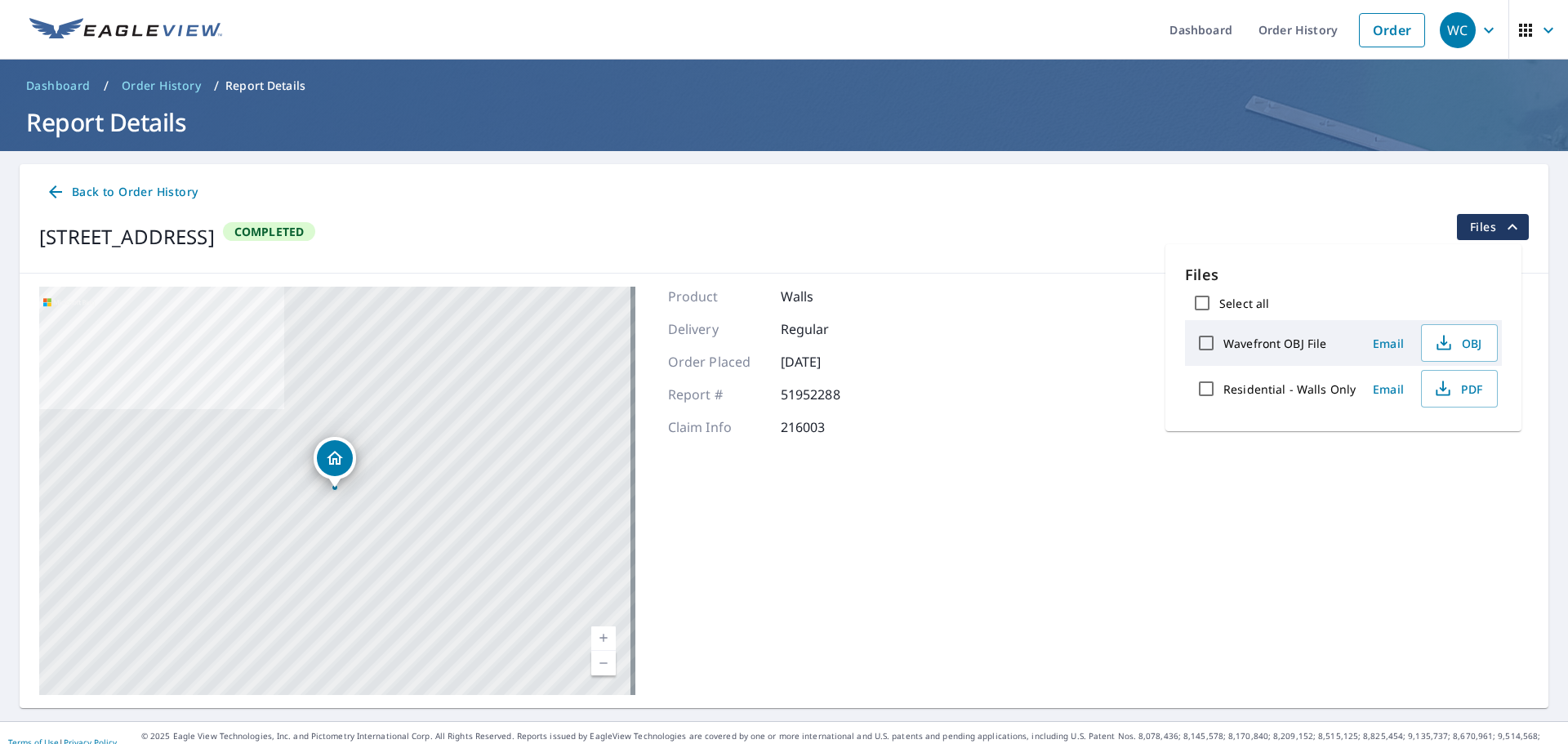
click at [978, 466] on div "[STREET_ADDRESS] Aerial Road A standard road map Aerial A detailed look from ab…" at bounding box center [784, 491] width 1529 height 434
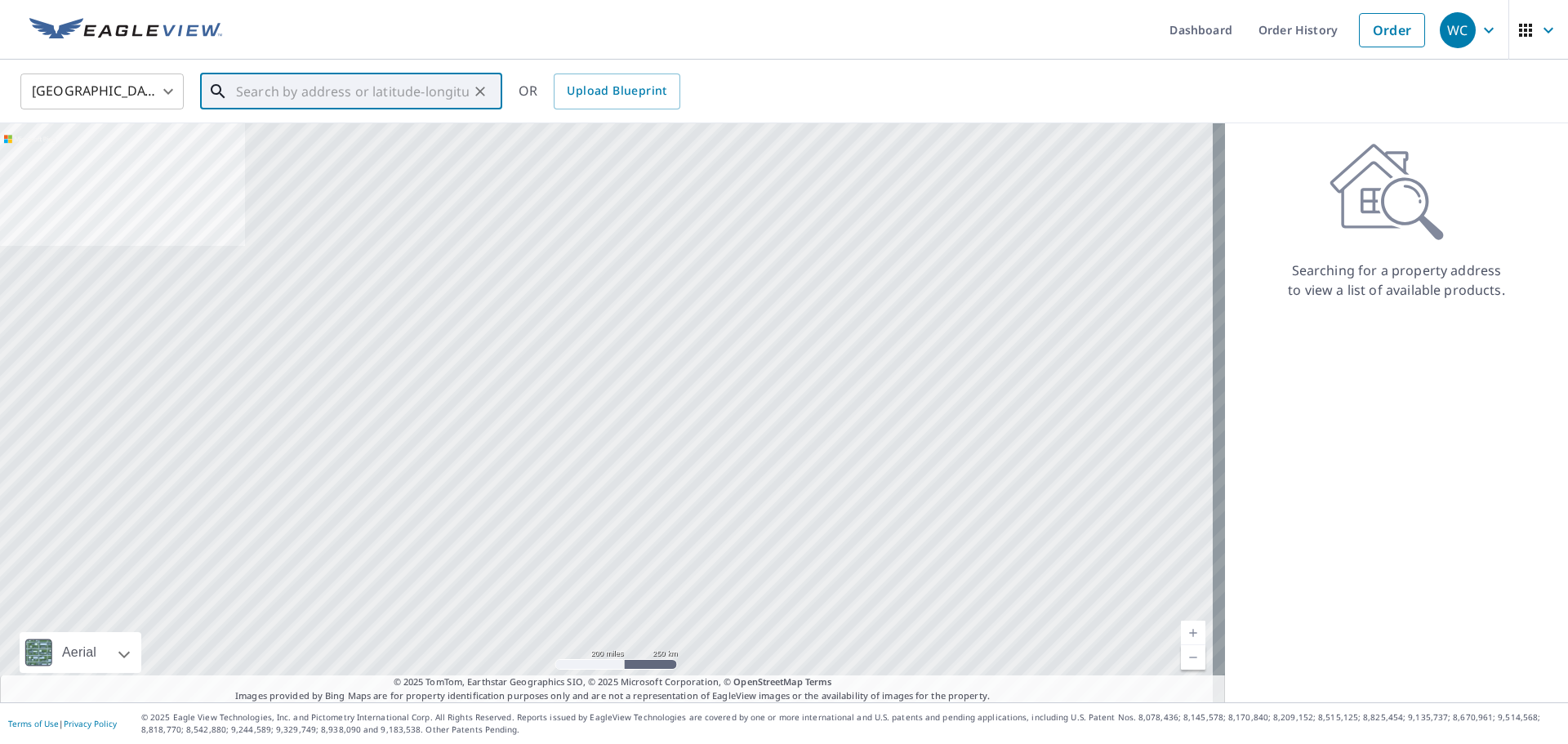
click at [261, 95] on input "text" at bounding box center [353, 92] width 233 height 46
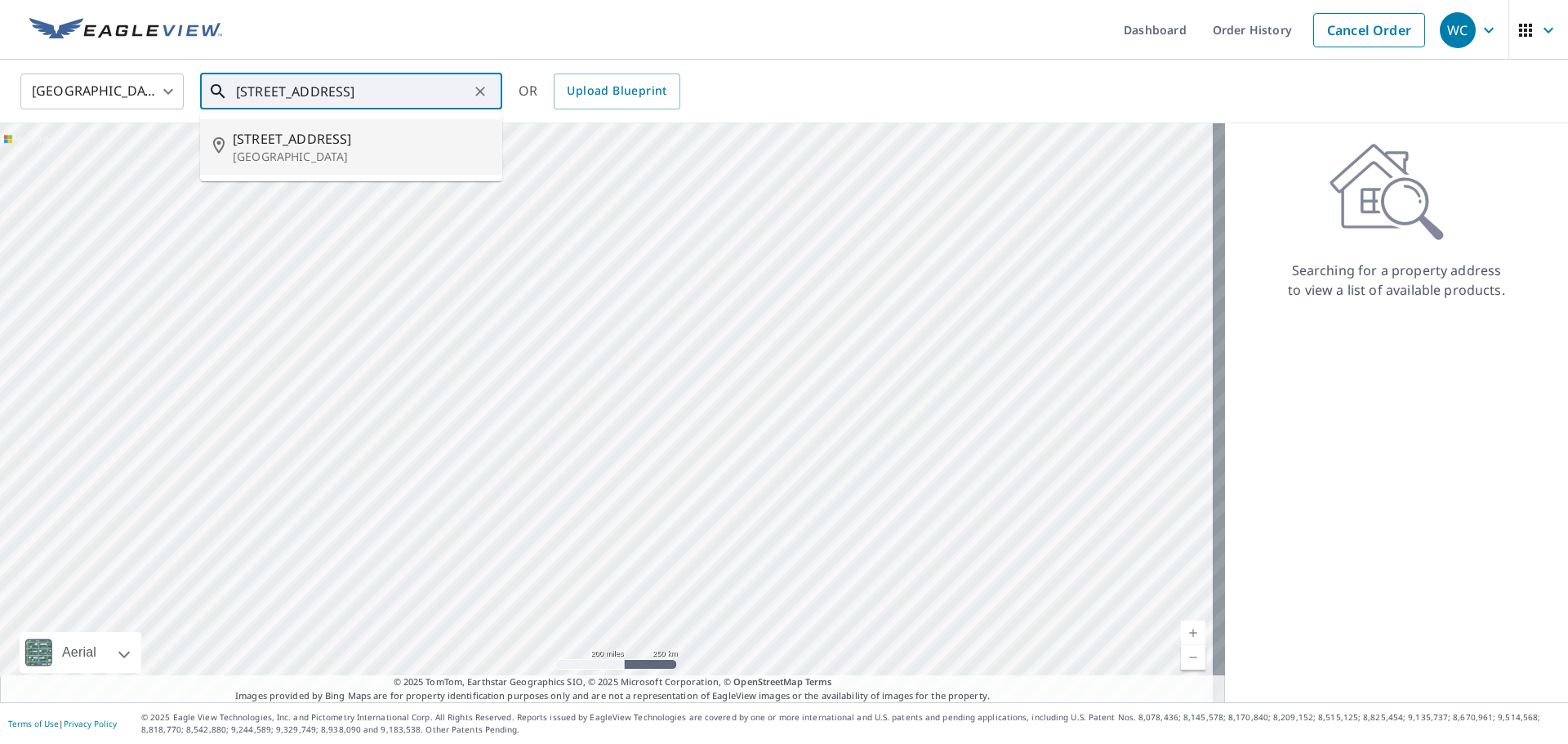
click at [340, 155] on p "[GEOGRAPHIC_DATA]" at bounding box center [361, 157] width 257 height 16
type input "[STREET_ADDRESS]"
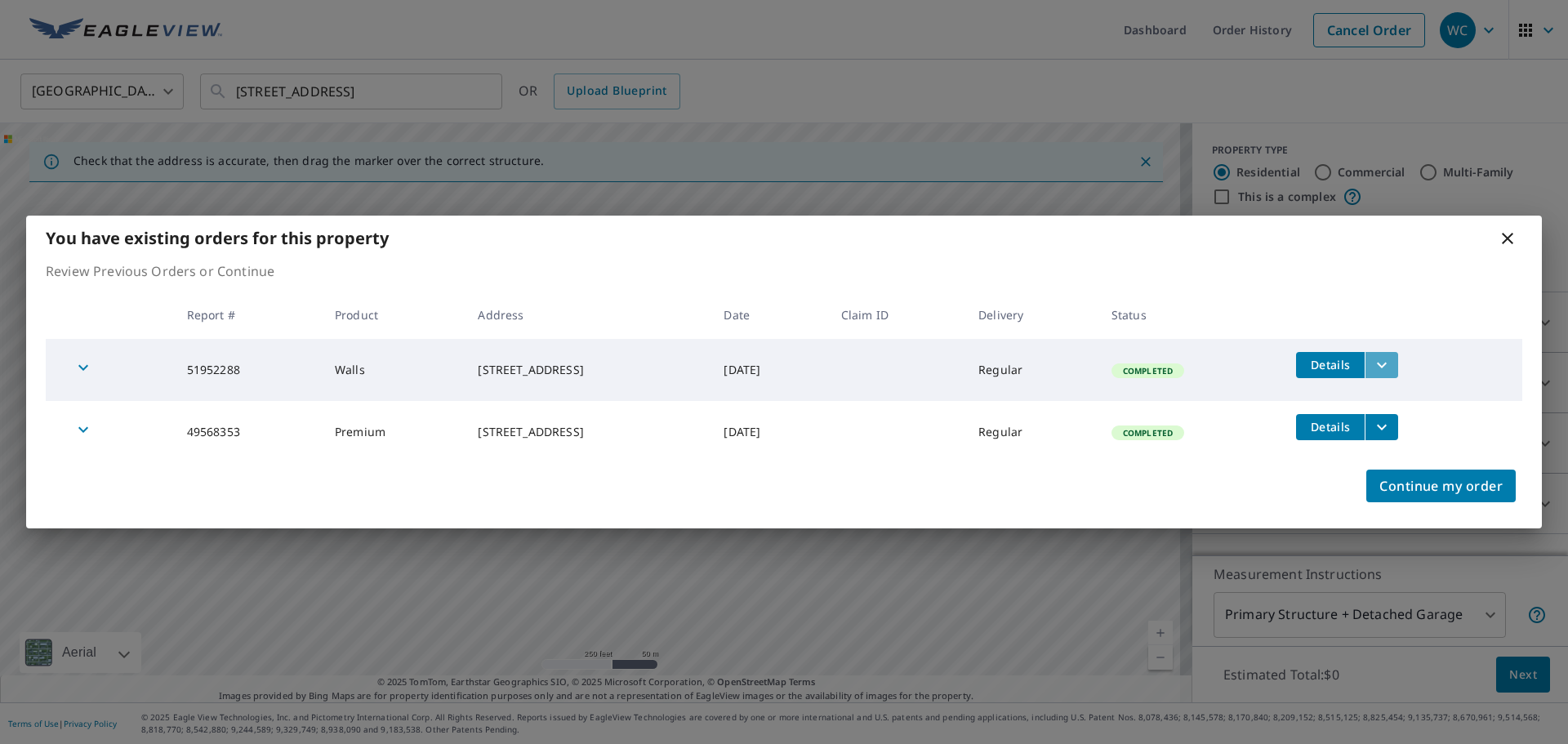
click at [1392, 369] on icon "filesDropdownBtn-51952288" at bounding box center [1381, 365] width 19 height 19
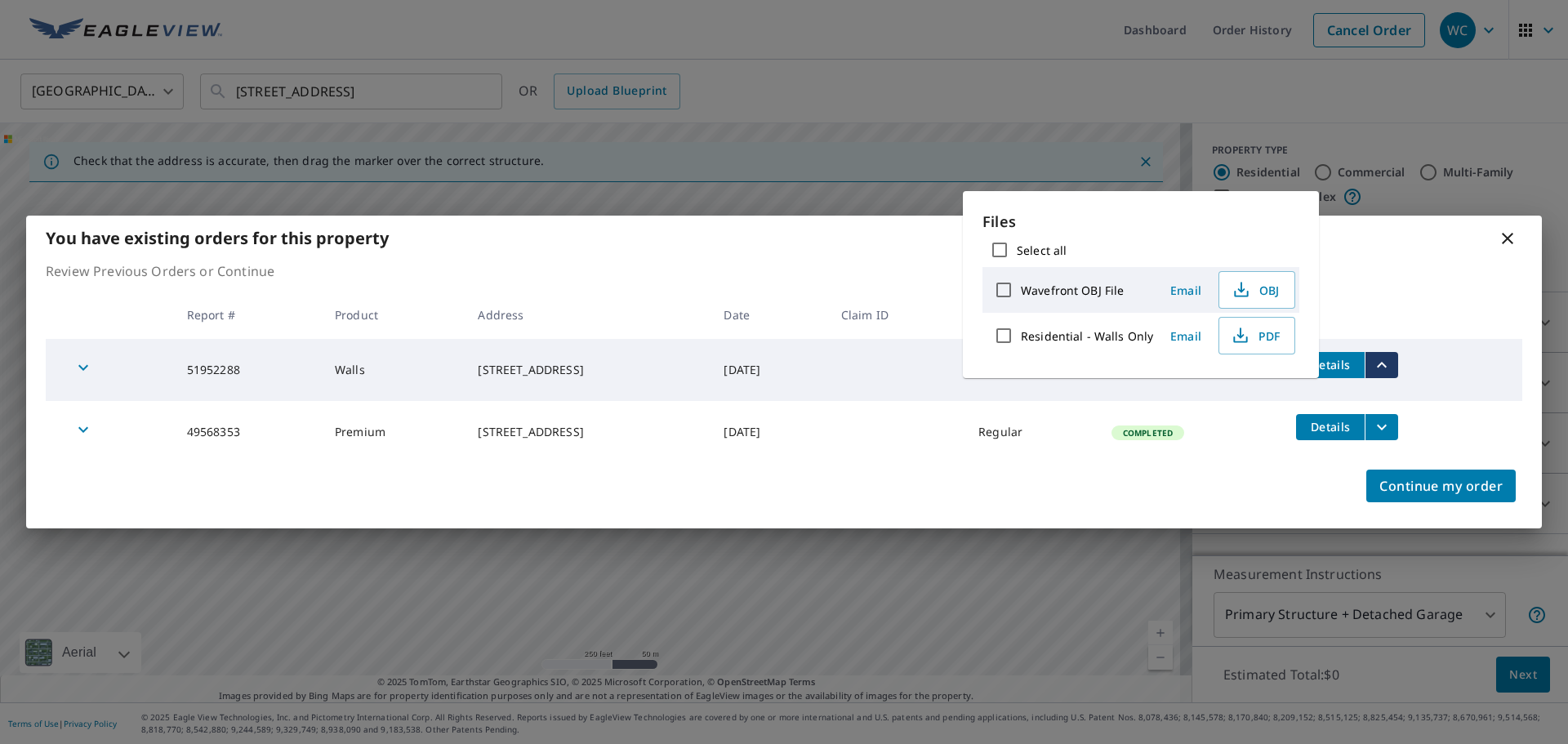
click at [1313, 499] on div "Continue my order" at bounding box center [784, 495] width 1516 height 65
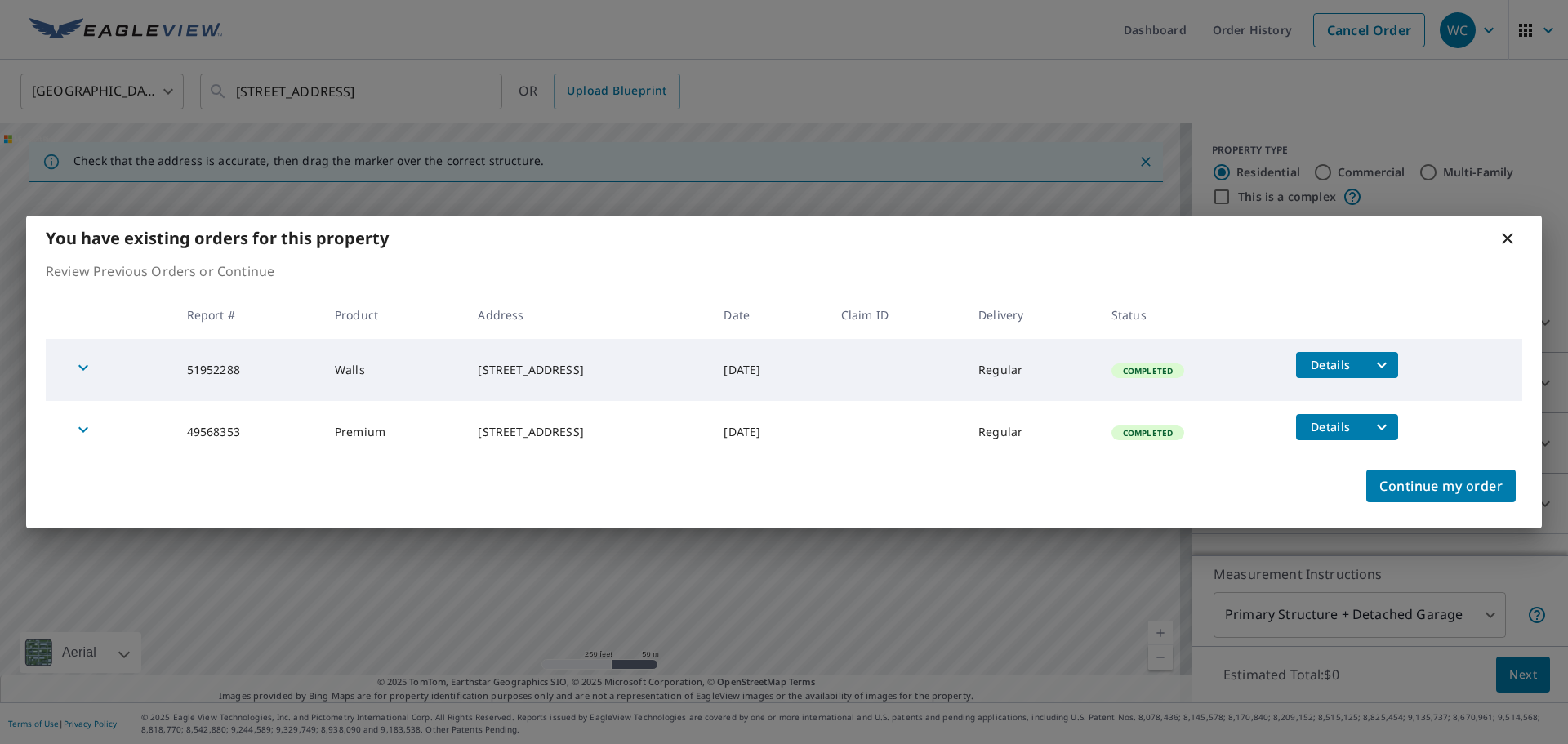
click at [1509, 237] on icon at bounding box center [1508, 238] width 11 height 11
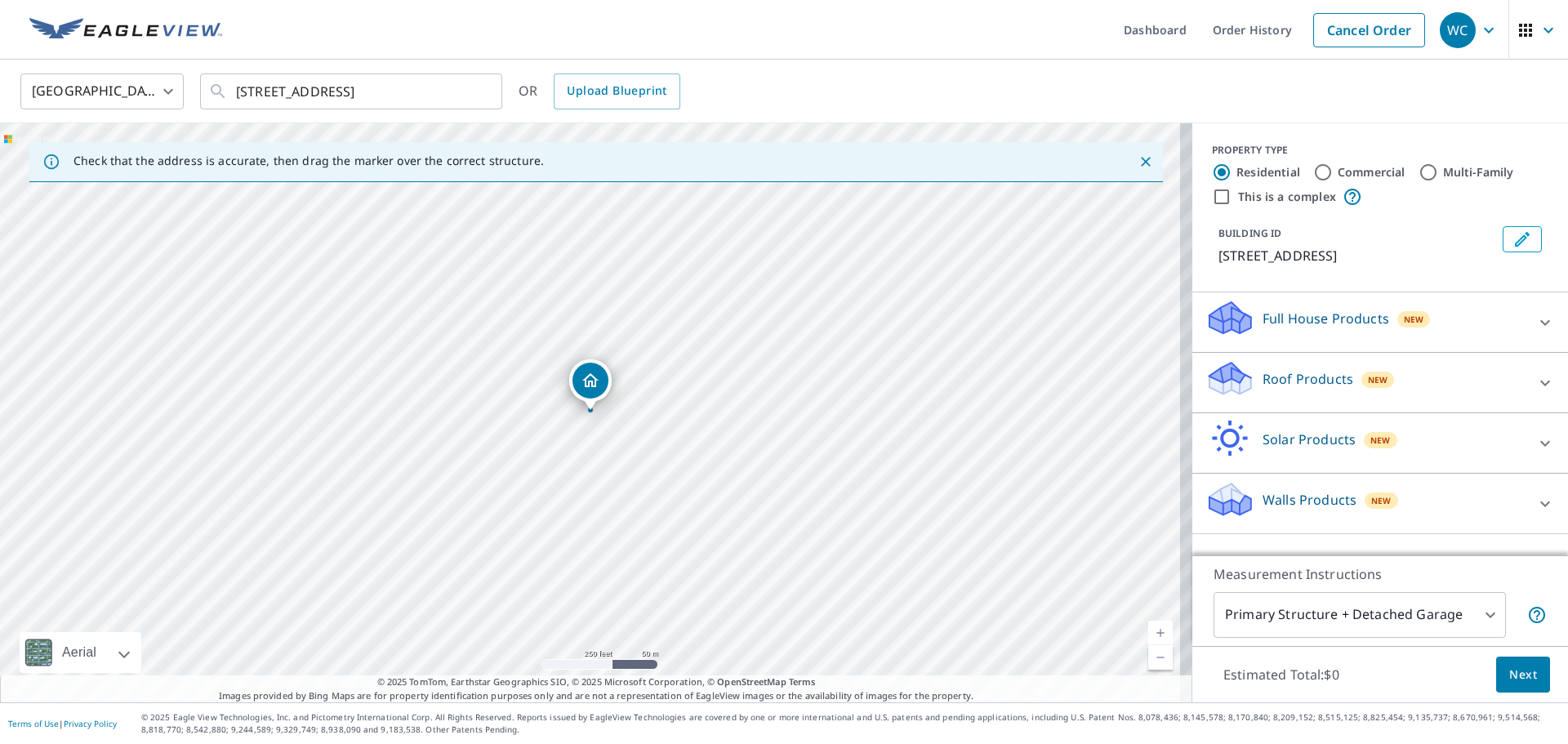
click at [1310, 507] on p "Walls Products" at bounding box center [1310, 499] width 93 height 19
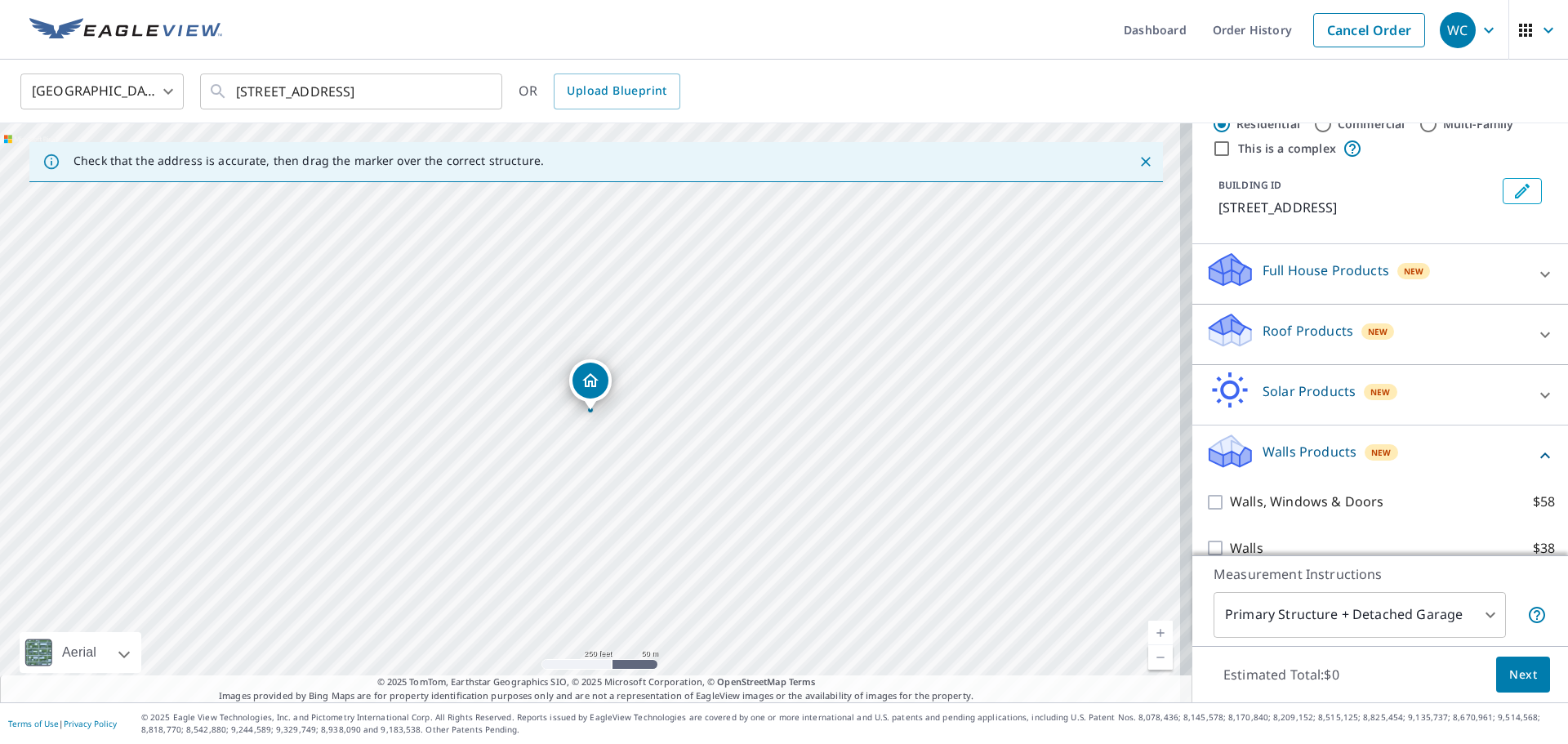
scroll to position [71, 0]
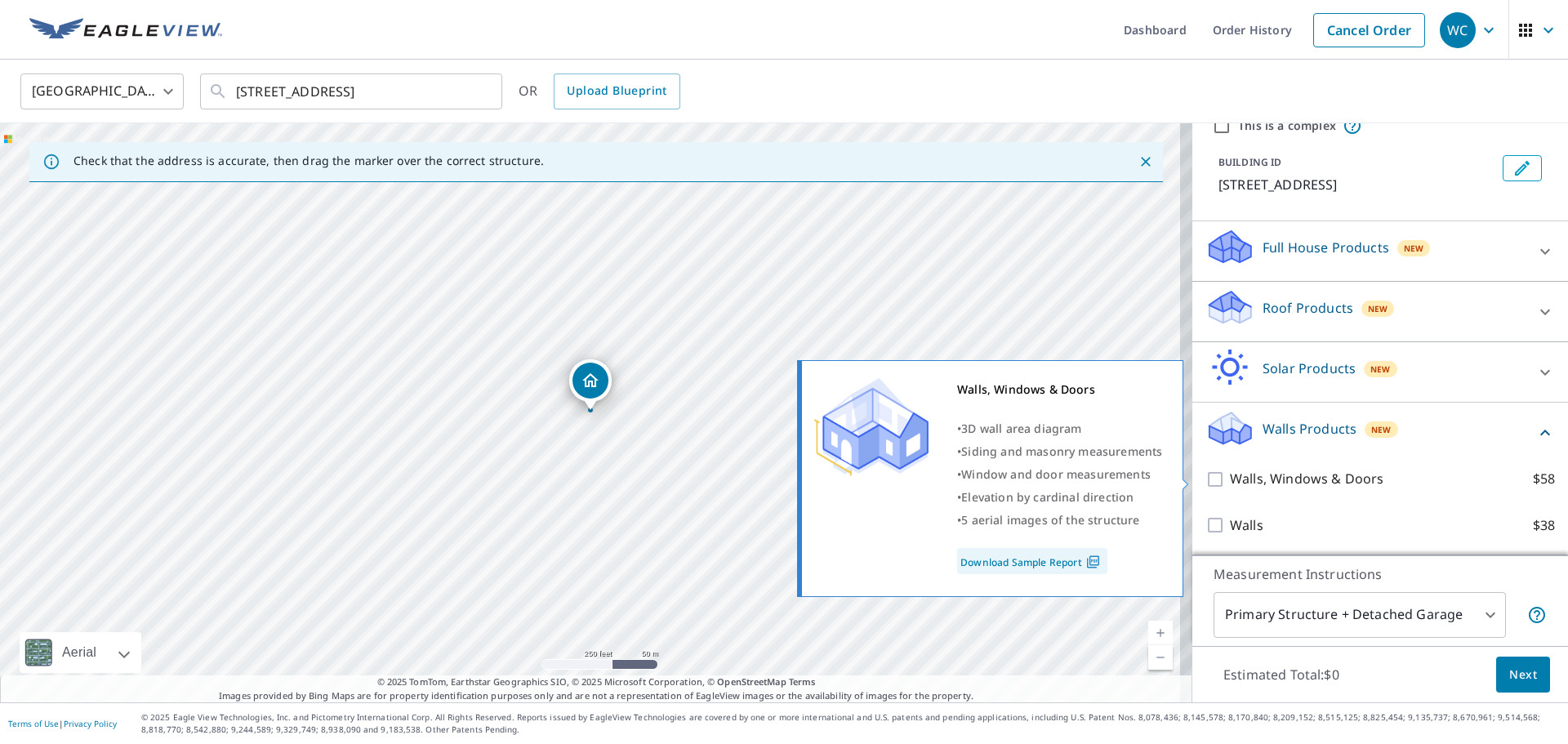
click at [1206, 474] on input "Walls, Windows & Doors $58" at bounding box center [1218, 478] width 25 height 19
checkbox input "true"
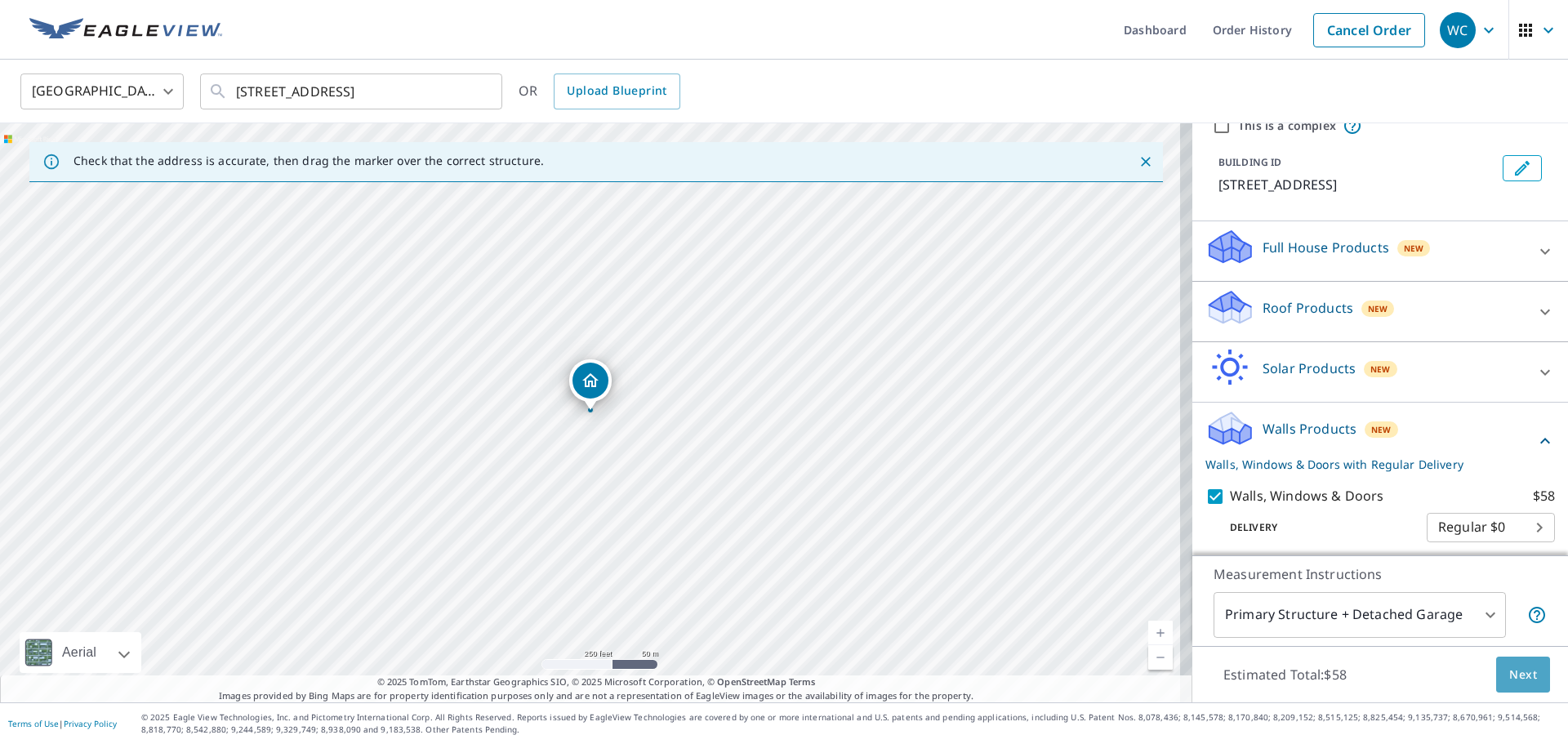
click at [1523, 684] on button "Next" at bounding box center [1523, 675] width 54 height 37
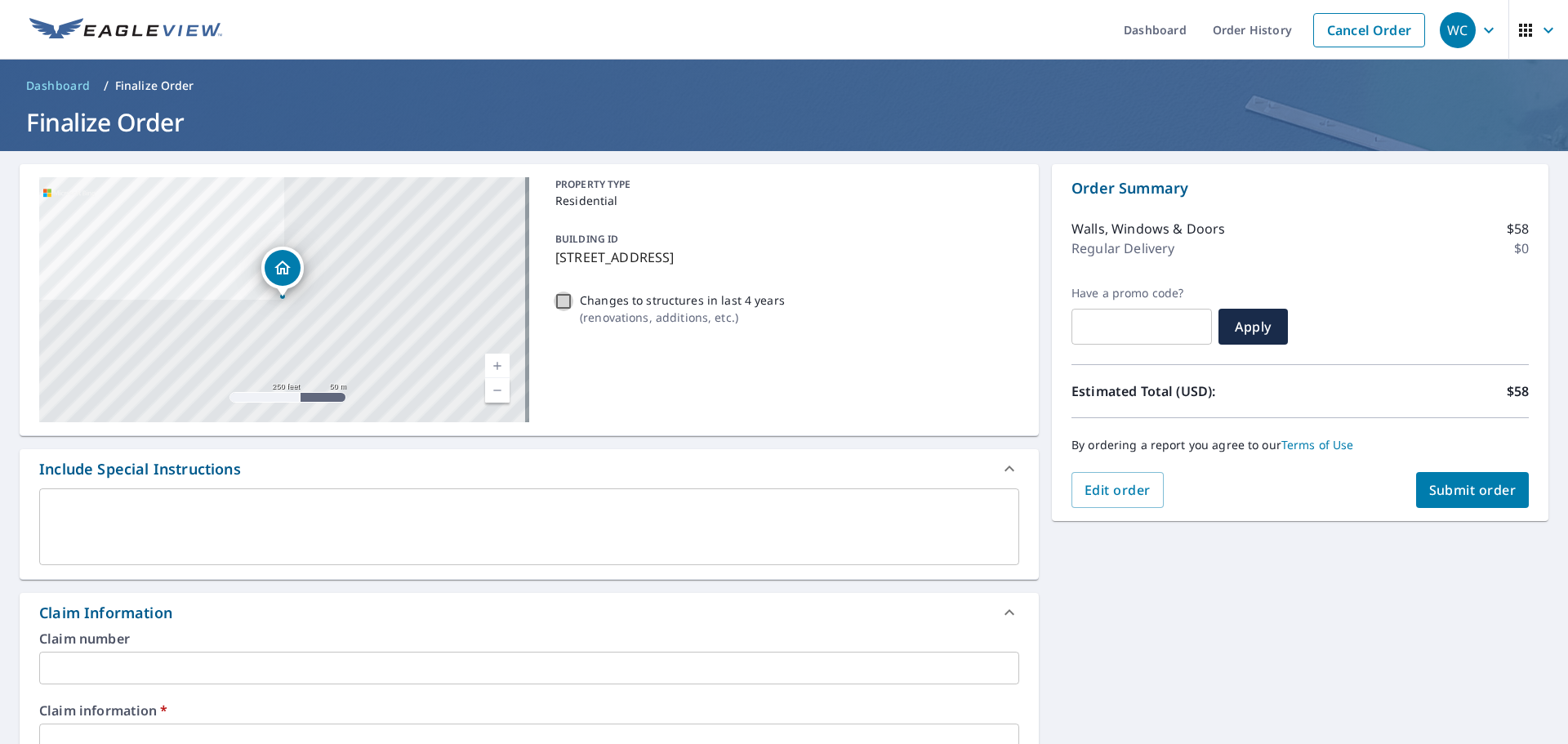
click at [560, 304] on input "Changes to structures in last 4 years ( renovations, additions, etc. )" at bounding box center [563, 301] width 19 height 19
checkbox input "true"
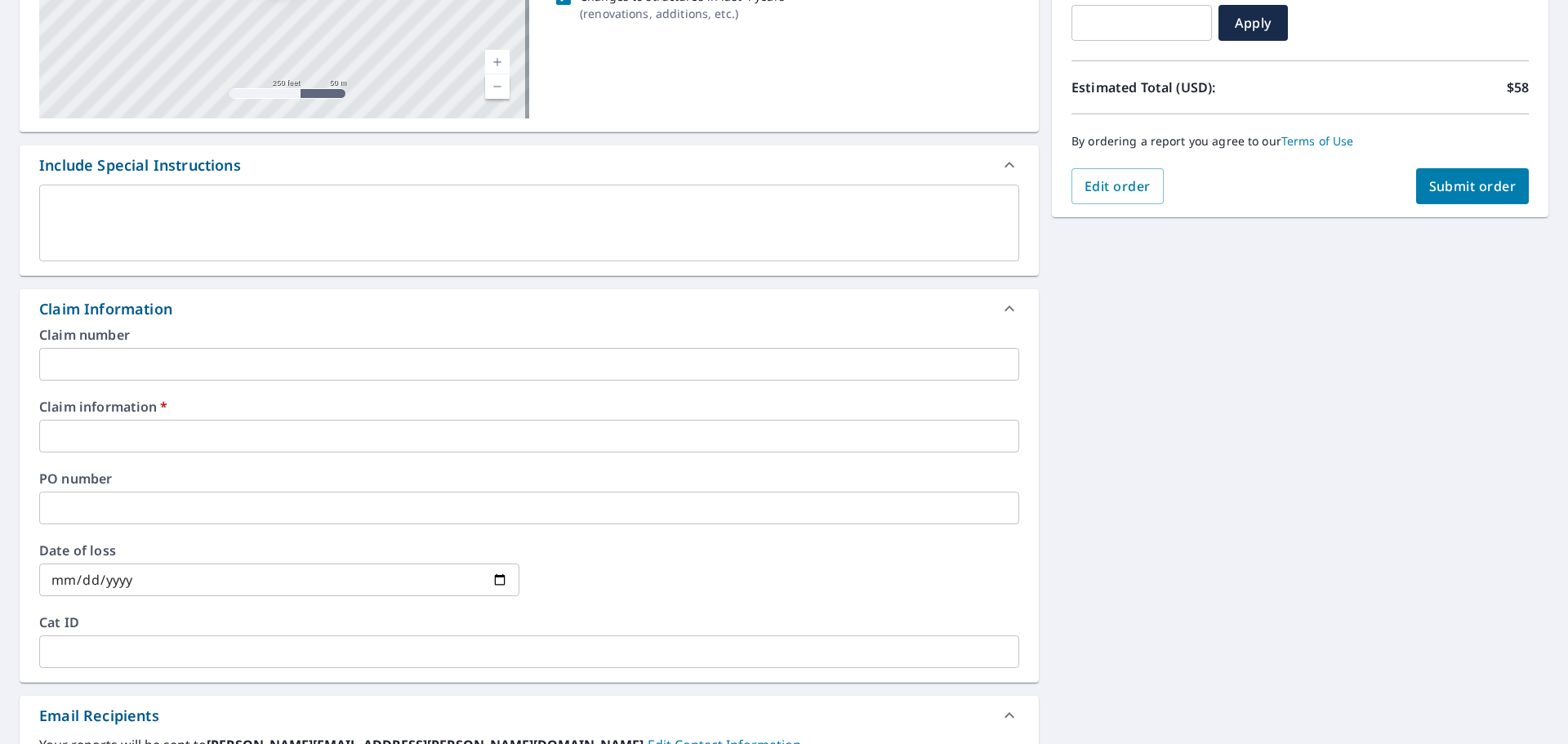
scroll to position [327, 0]
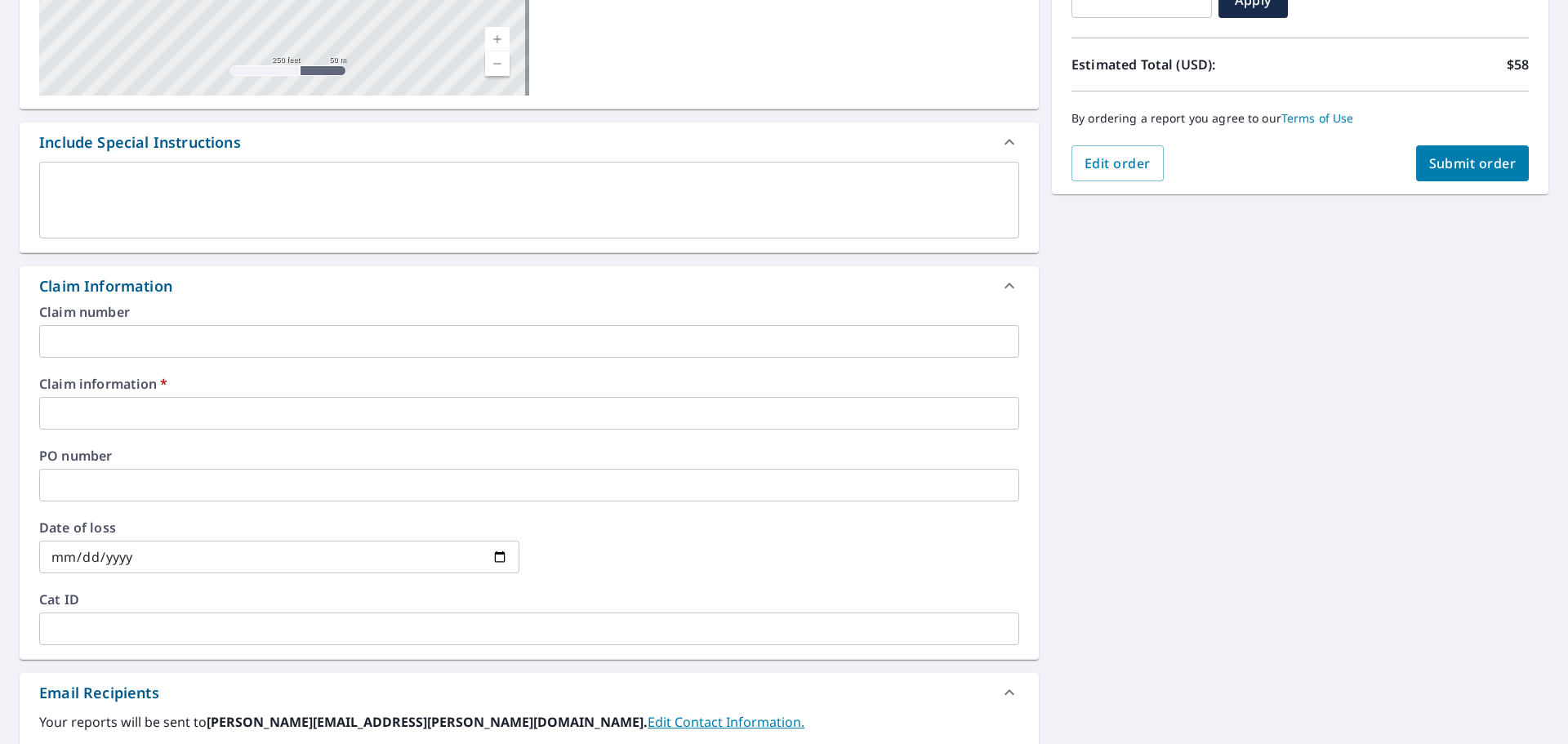
click at [163, 423] on input "text" at bounding box center [530, 413] width 981 height 33
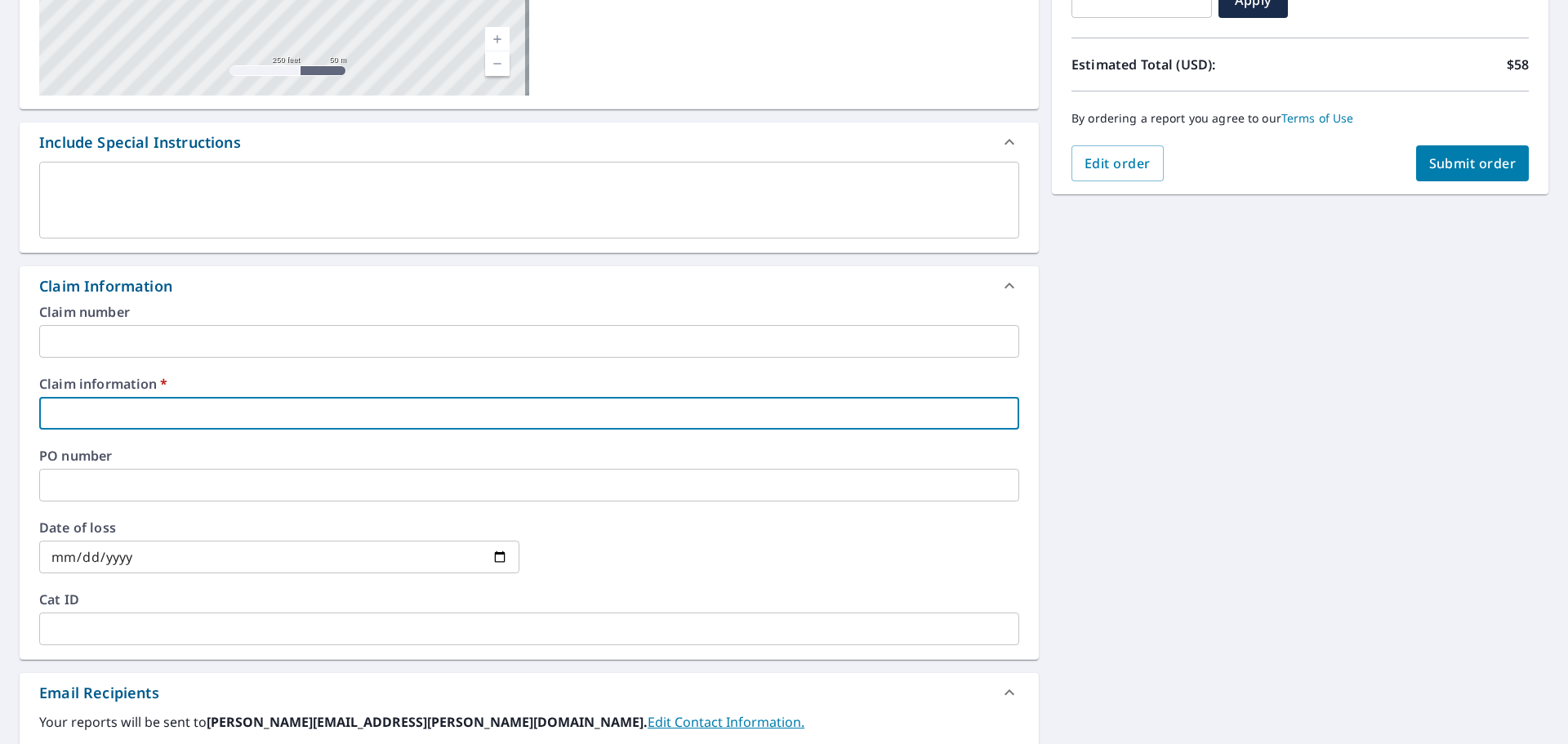
type input "[PERSON_NAME]"
click at [1432, 161] on span "Submit order" at bounding box center [1473, 163] width 87 height 18
checkbox input "true"
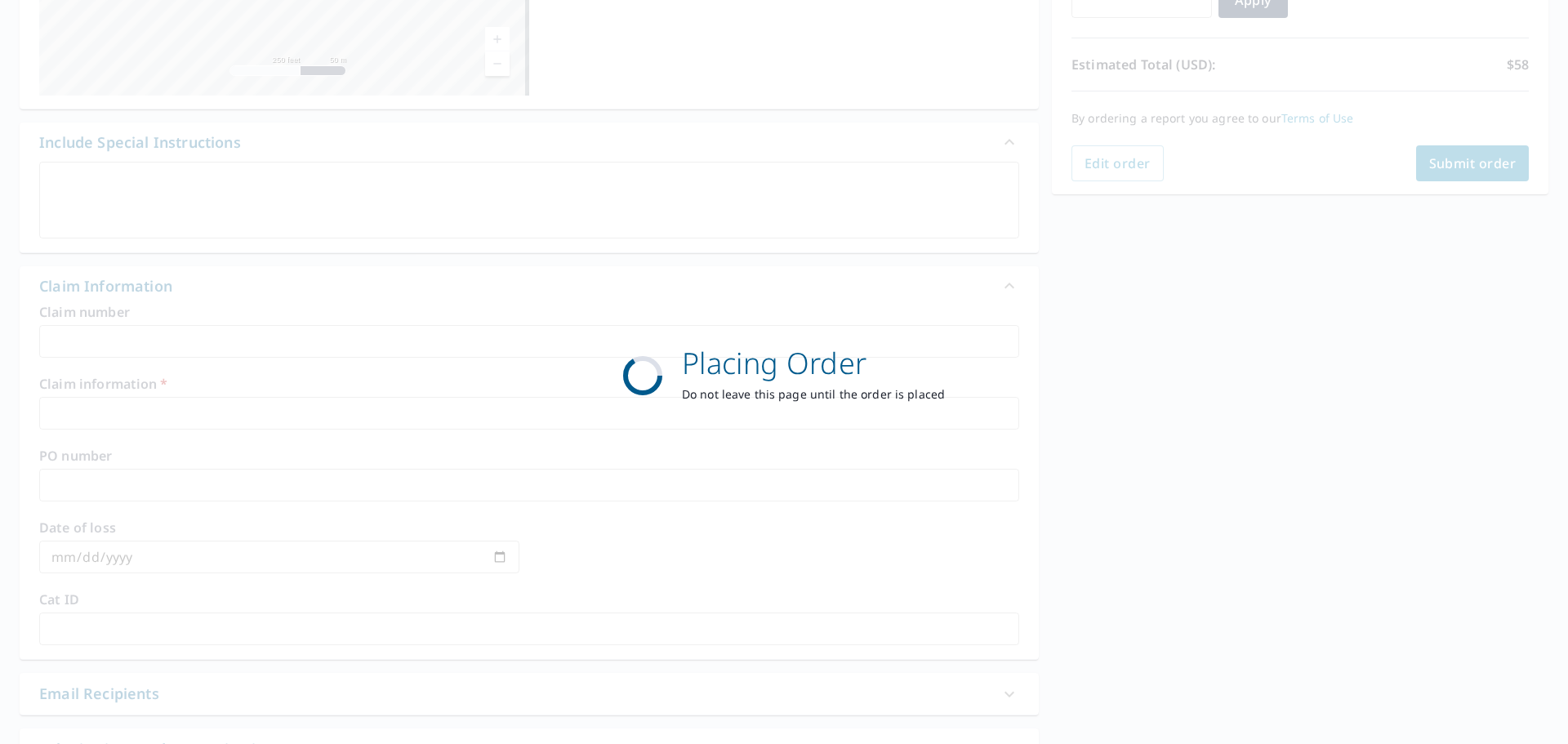
scroll to position [217, 0]
